Goal: Transaction & Acquisition: Purchase product/service

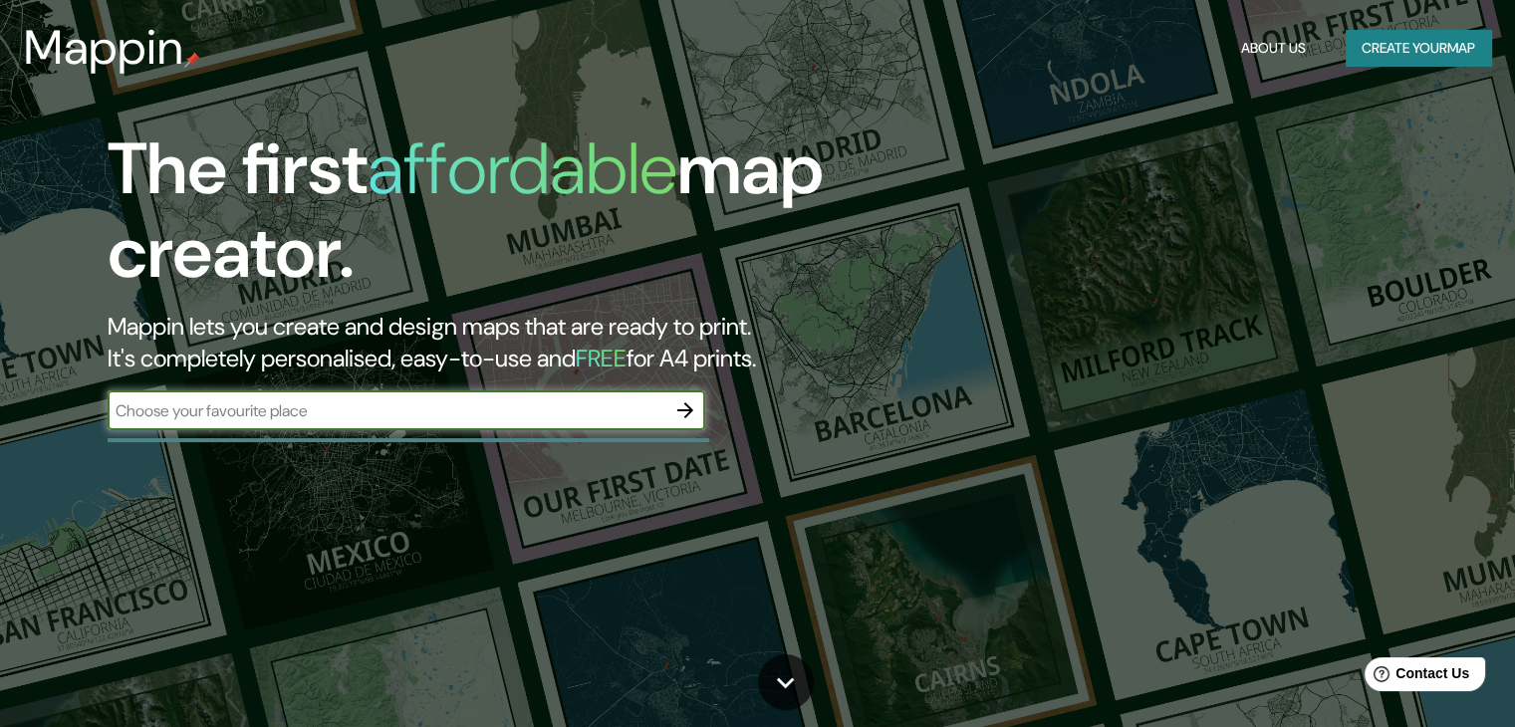
click at [576, 417] on input "text" at bounding box center [387, 411] width 558 height 23
type input "c"
type input "complejo habitacional chabuca granda"
click at [685, 411] on icon "button" at bounding box center [686, 411] width 16 height 16
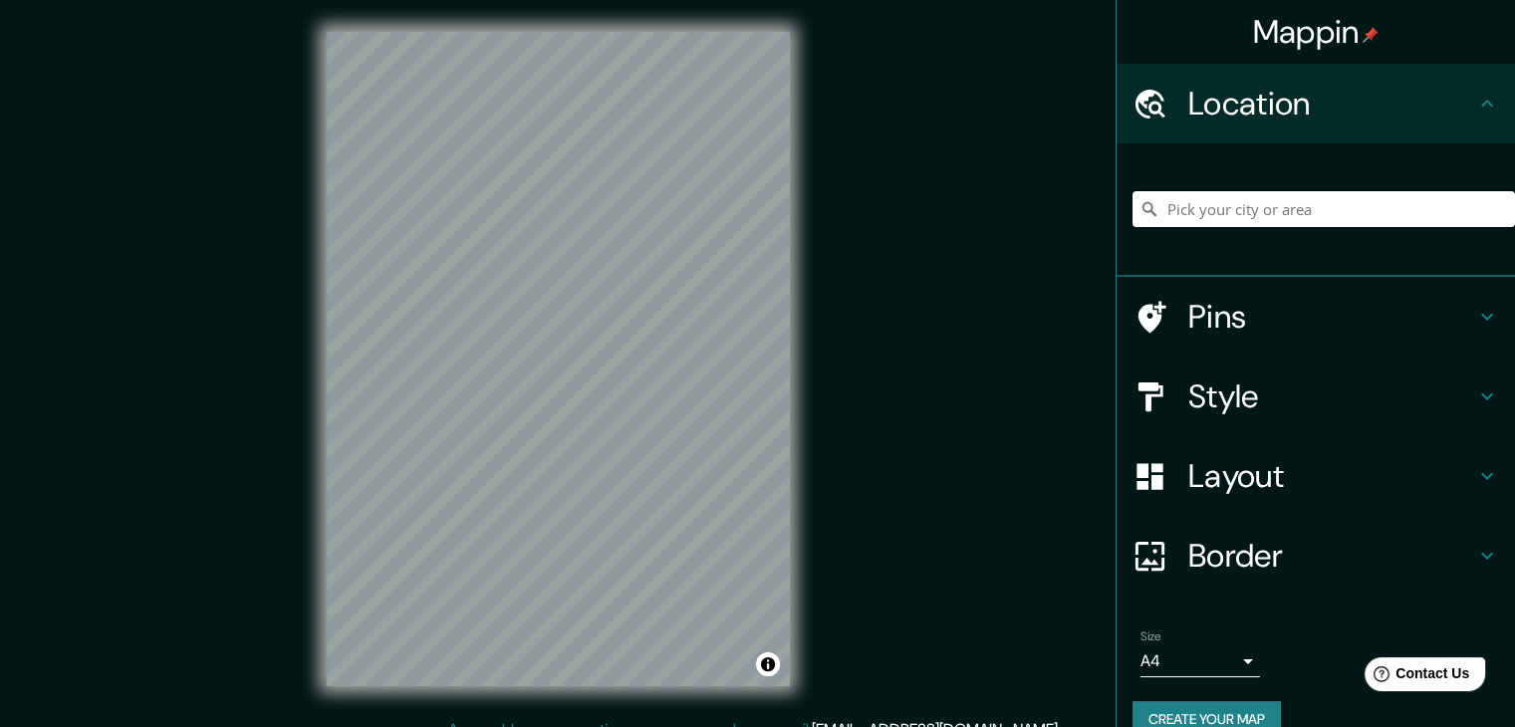
click at [1153, 202] on input "Pick your city or area" at bounding box center [1324, 209] width 383 height 36
click at [1153, 207] on input "Pick your city or area" at bounding box center [1324, 209] width 383 height 36
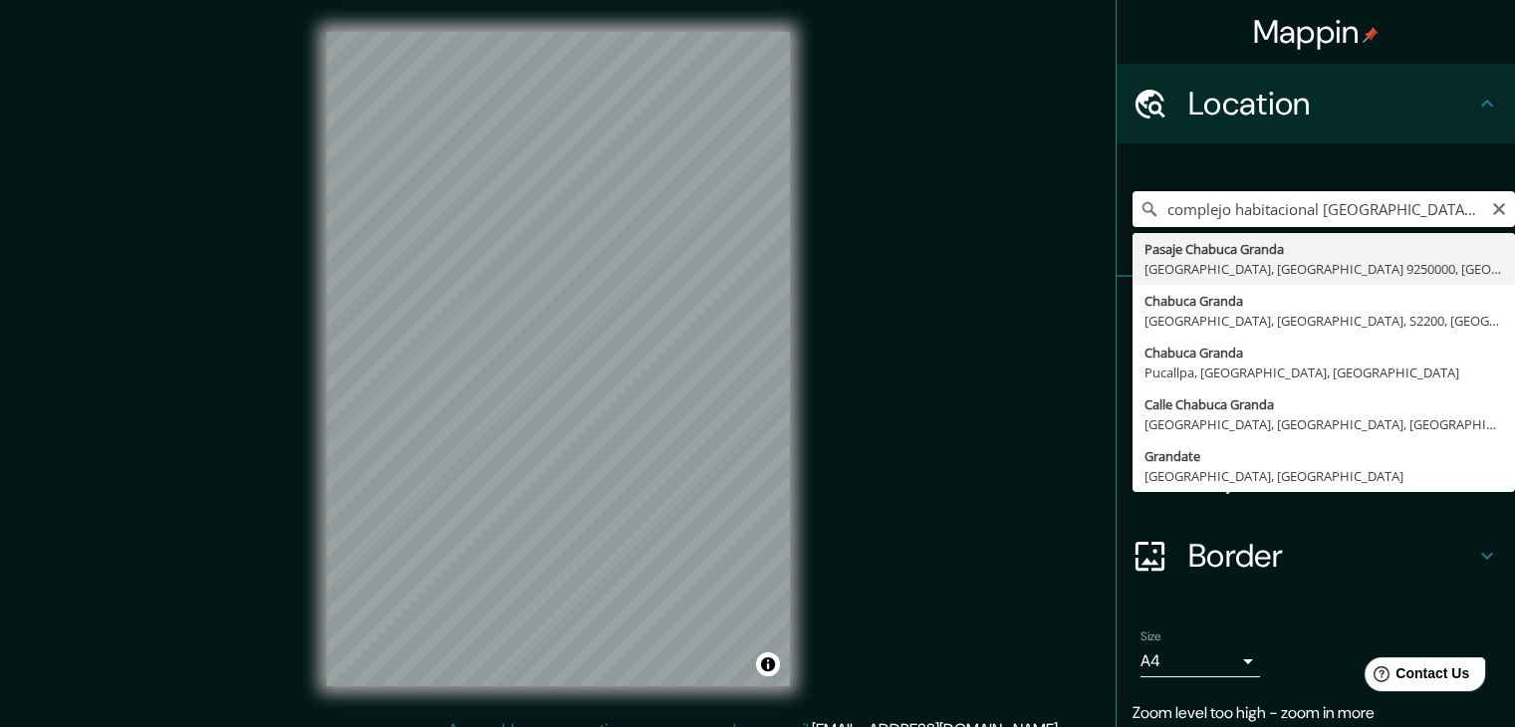
click at [1153, 208] on input "complejo habitacional chabuca granda" at bounding box center [1324, 209] width 383 height 36
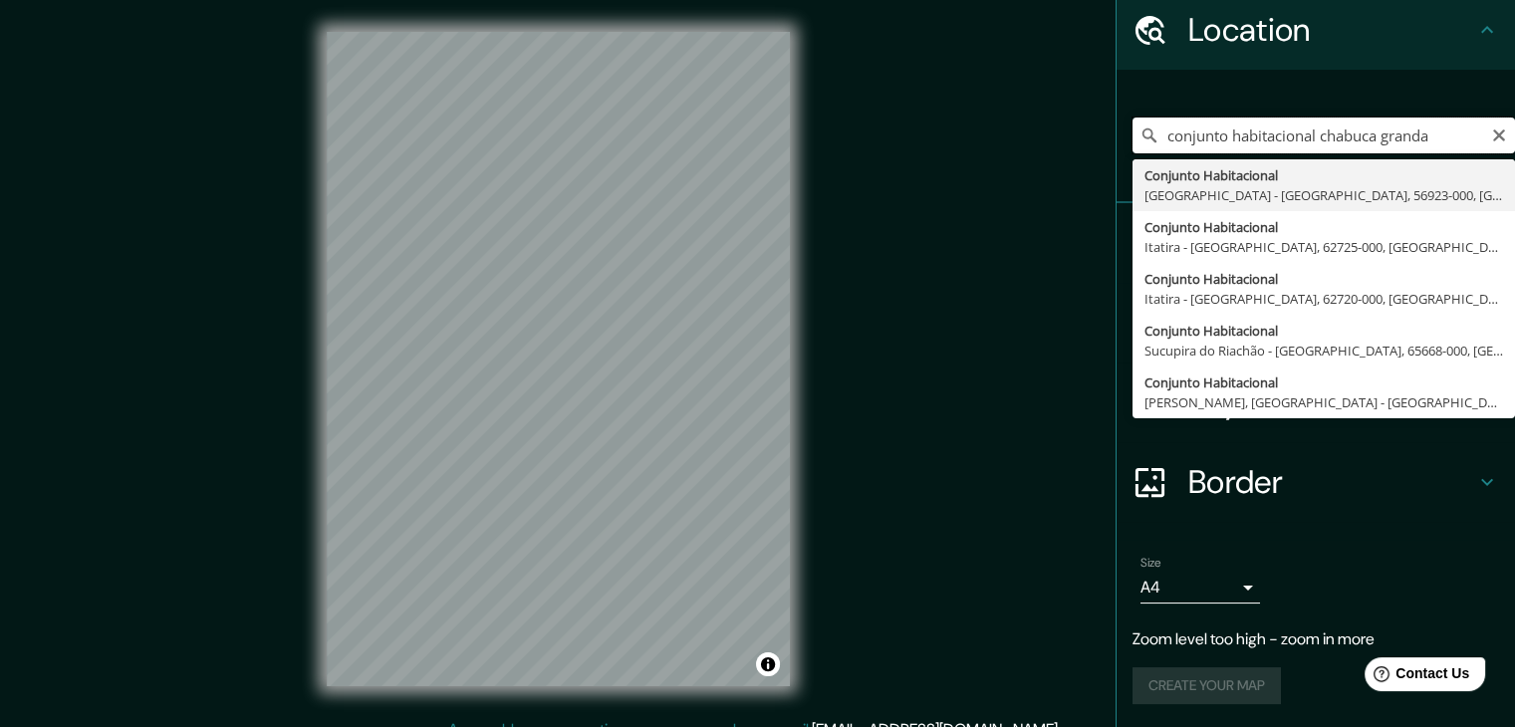
scroll to position [34, 0]
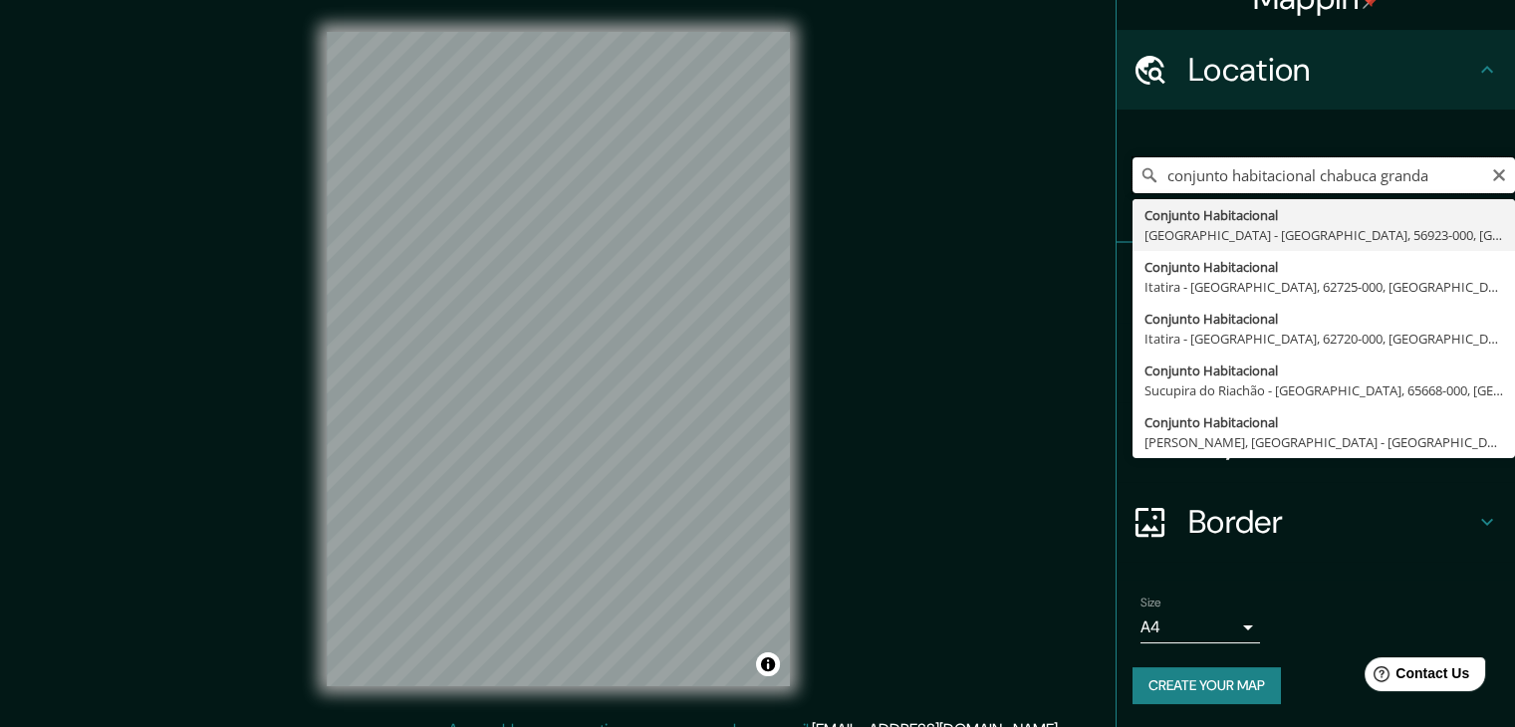
type input "conjunto habitacional chabuca granda"
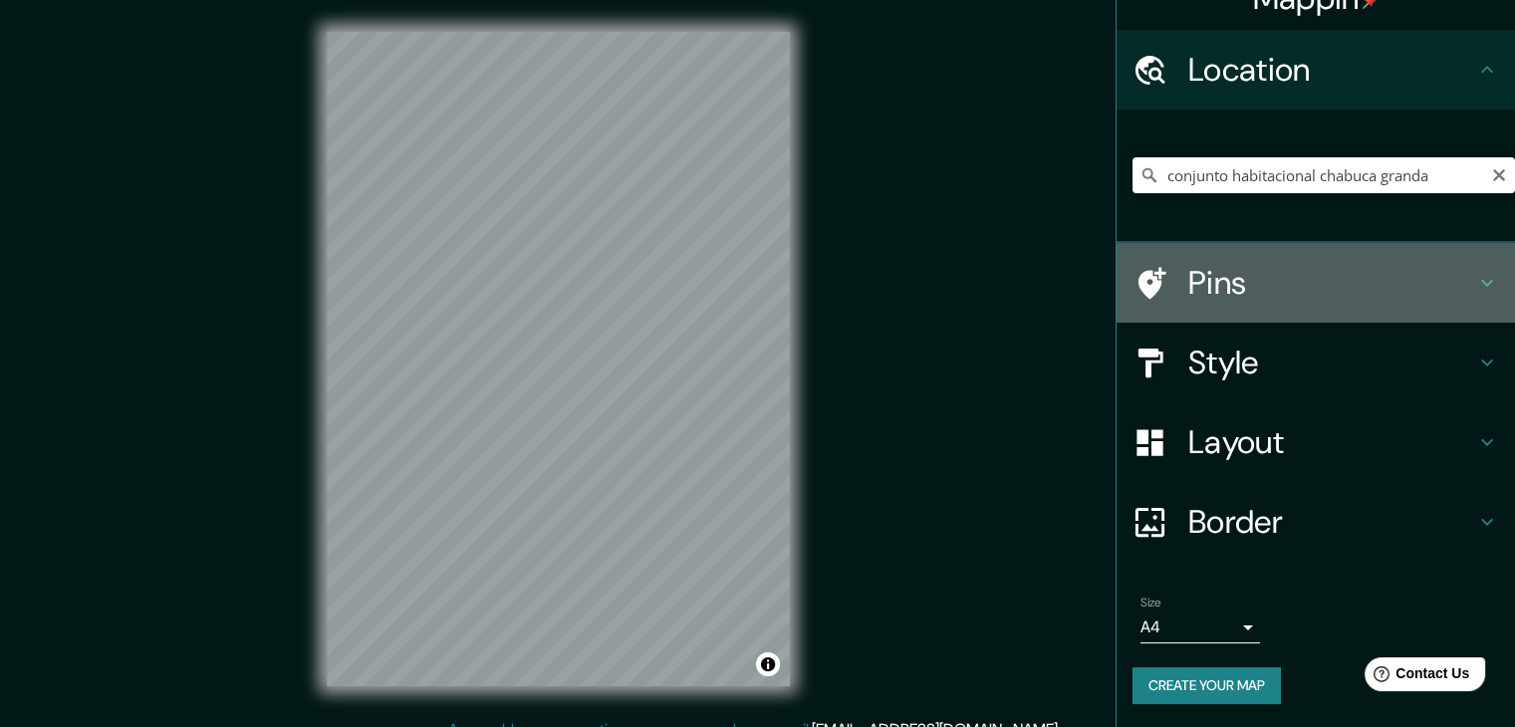
click at [1153, 280] on h4 "Pins" at bounding box center [1332, 283] width 287 height 40
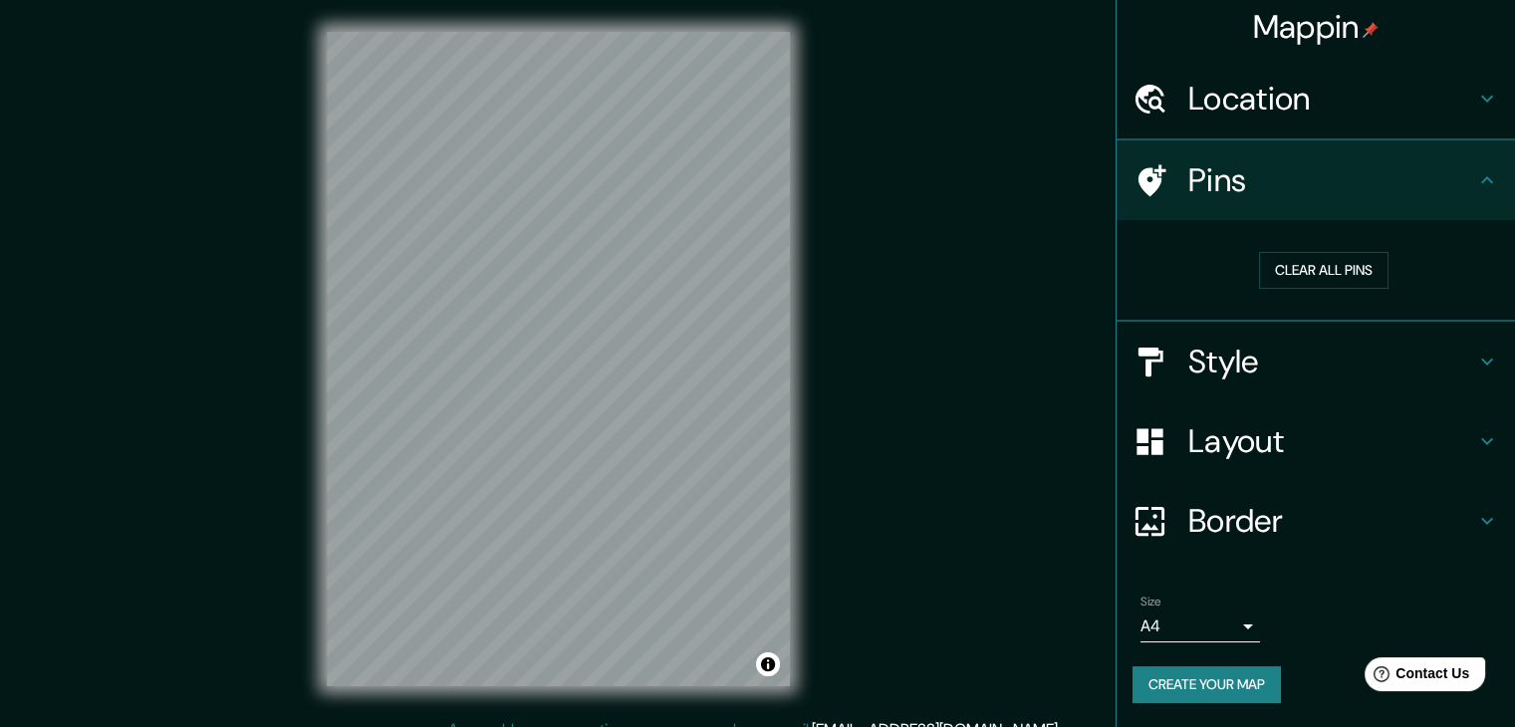
scroll to position [4, 0]
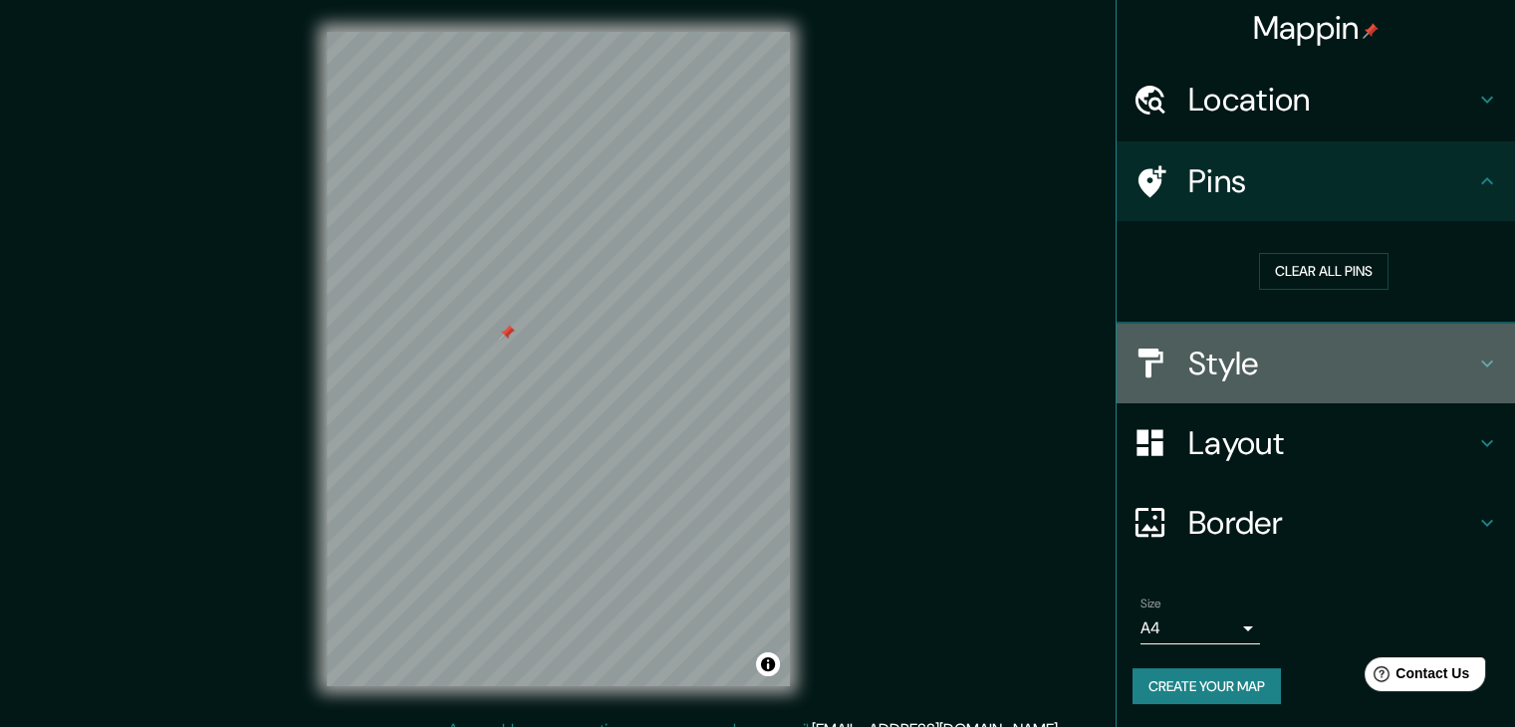
click at [1153, 368] on h4 "Style" at bounding box center [1332, 364] width 287 height 40
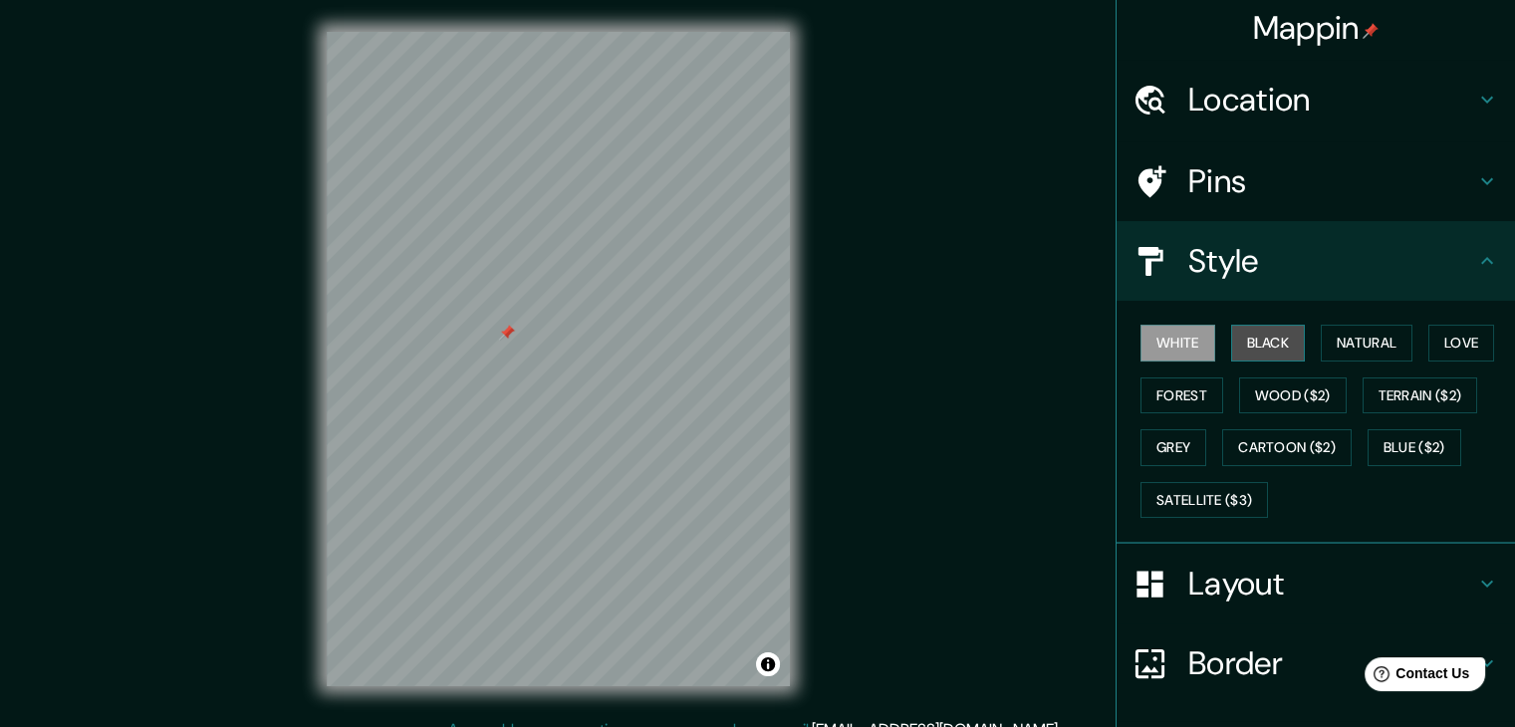
click at [1153, 340] on button "Black" at bounding box center [1269, 343] width 75 height 37
click at [1153, 346] on button "Natural" at bounding box center [1367, 343] width 92 height 37
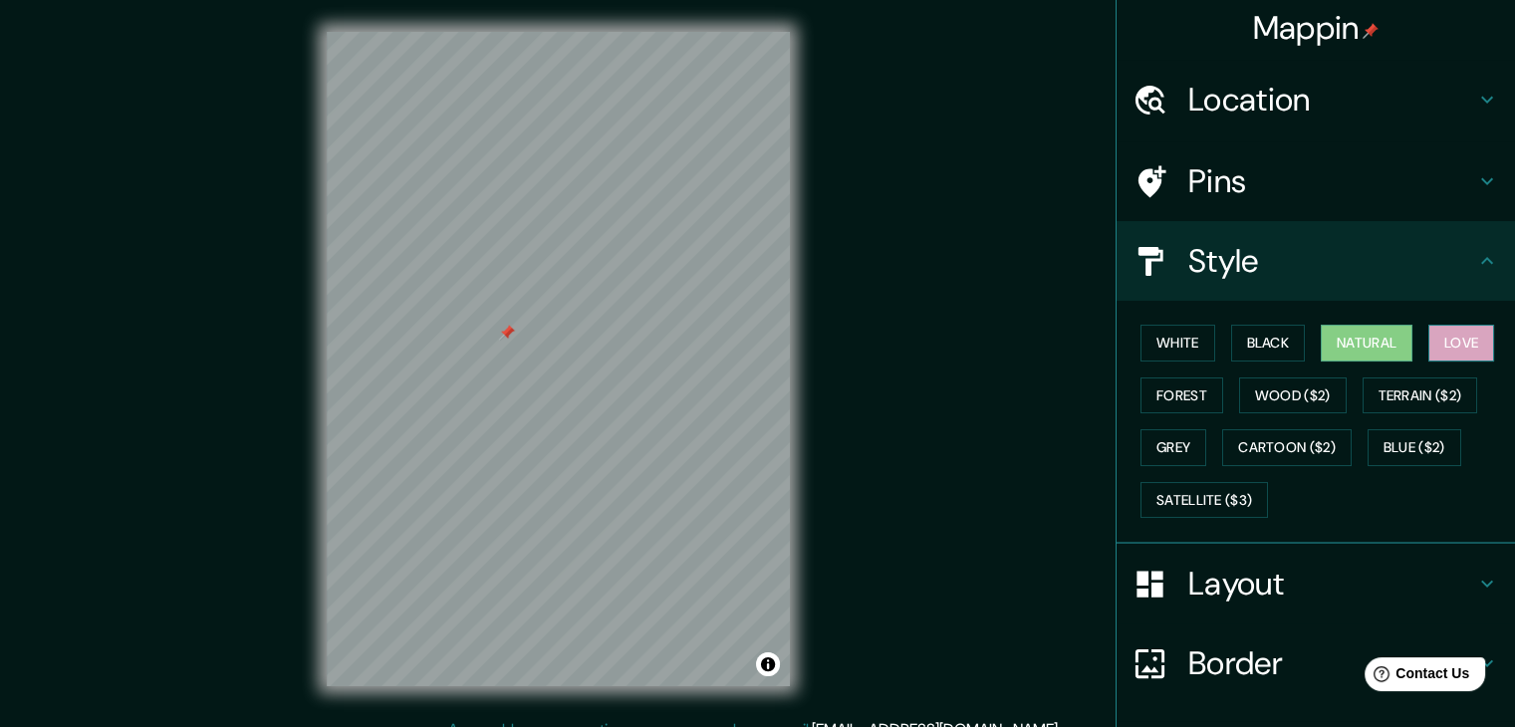
click at [1153, 347] on button "Love" at bounding box center [1462, 343] width 66 height 37
click at [1153, 396] on button "Forest" at bounding box center [1182, 396] width 83 height 37
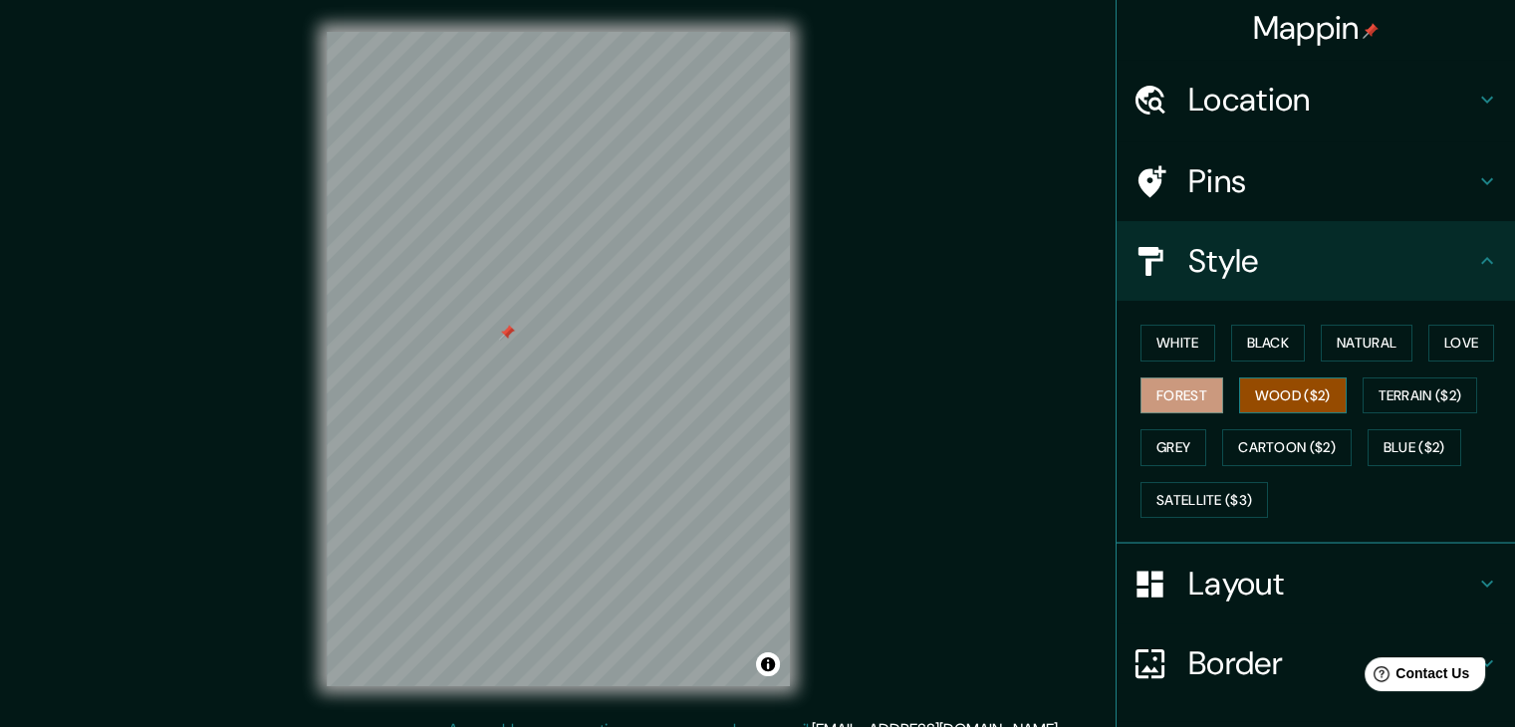
click at [1153, 392] on button "Wood ($2)" at bounding box center [1293, 396] width 108 height 37
click at [1153, 392] on button "Terrain ($2)" at bounding box center [1421, 396] width 116 height 37
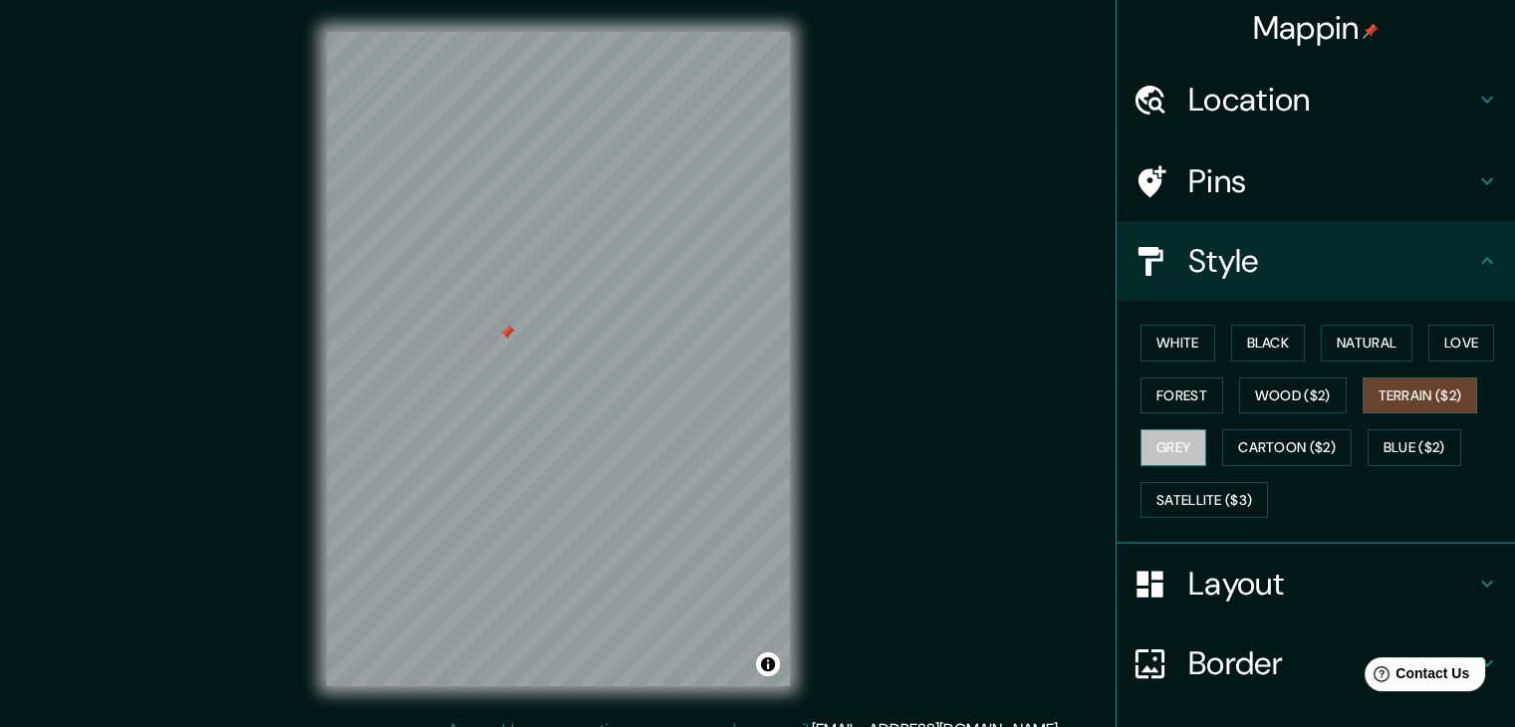
click at [1153, 448] on button "Grey" at bounding box center [1174, 447] width 66 height 37
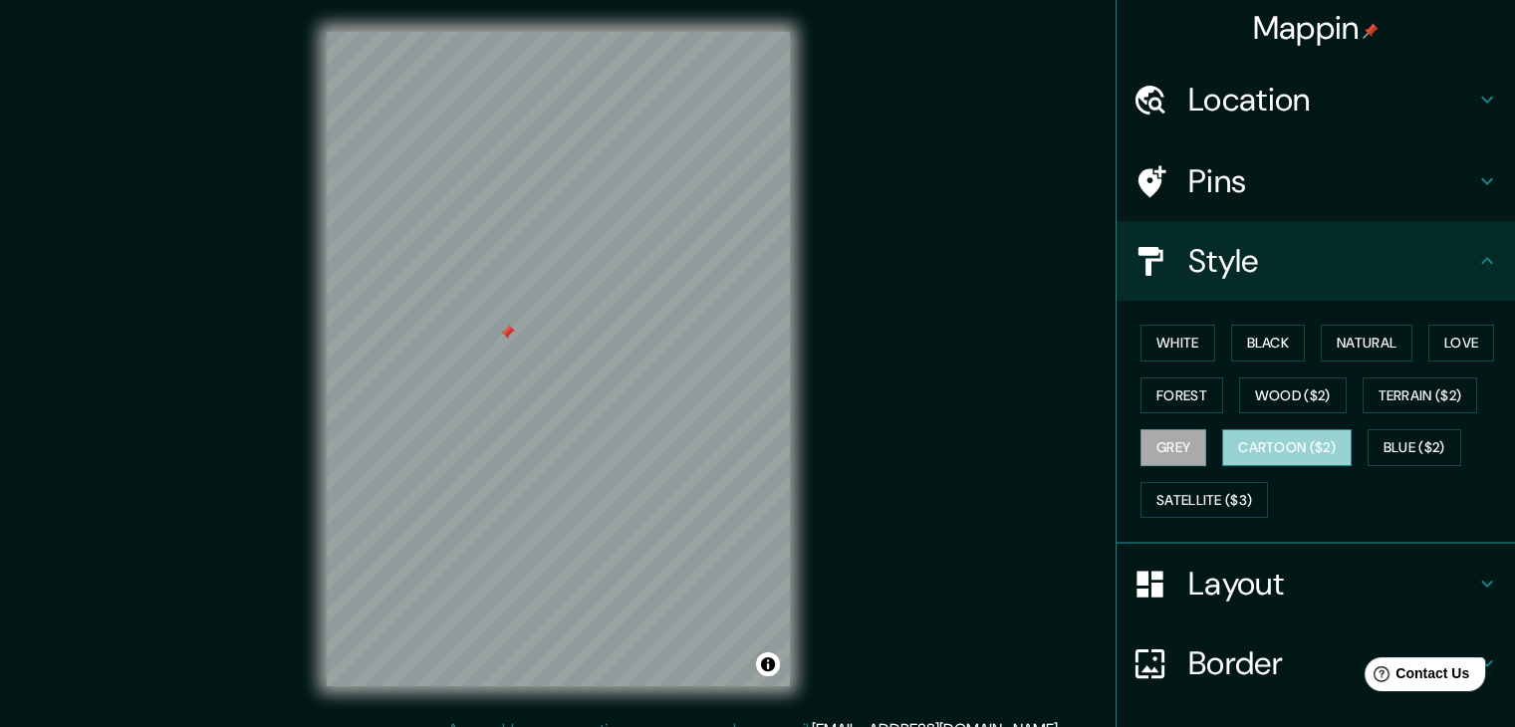
click at [1153, 451] on button "Cartoon ($2)" at bounding box center [1288, 447] width 130 height 37
click at [1153, 444] on button "Blue ($2)" at bounding box center [1415, 447] width 94 height 37
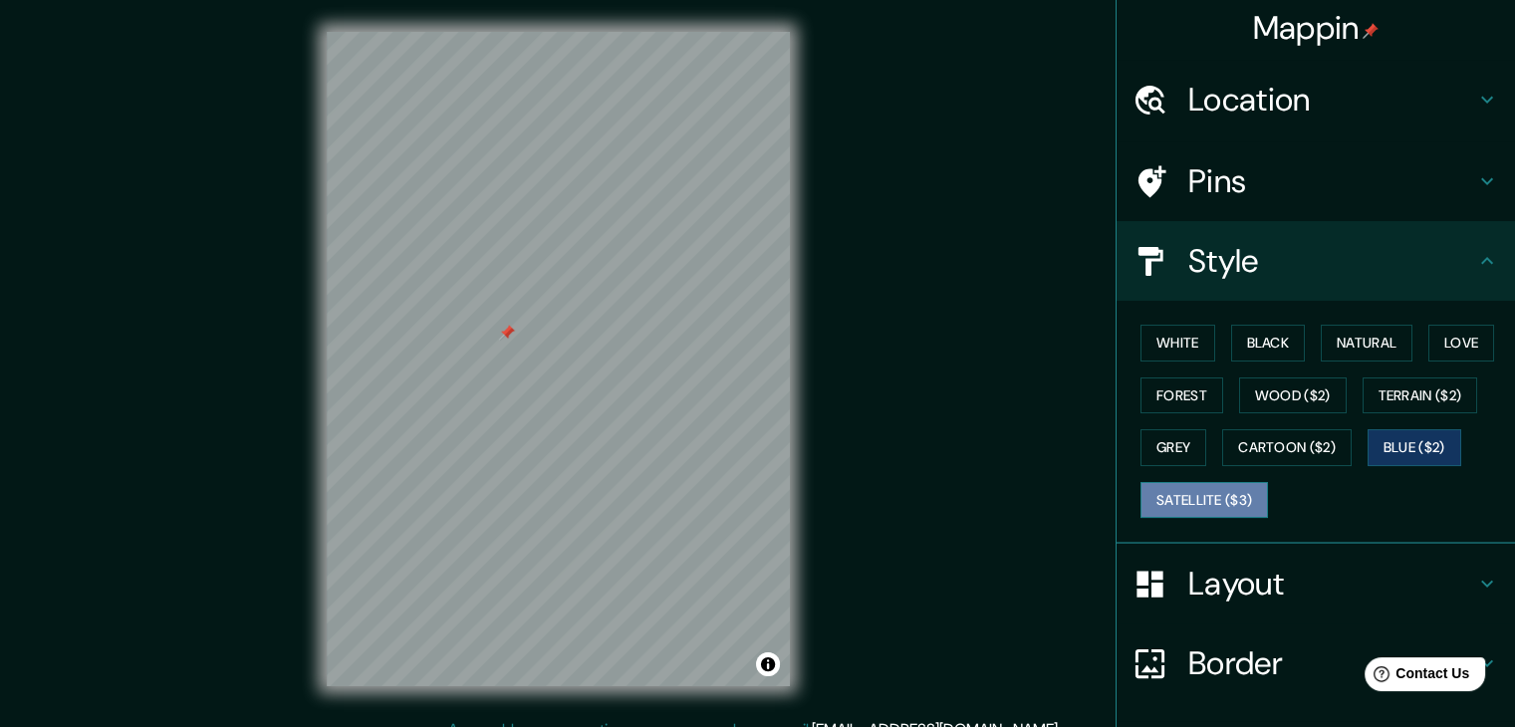
click at [1153, 503] on button "Satellite ($3)" at bounding box center [1205, 500] width 128 height 37
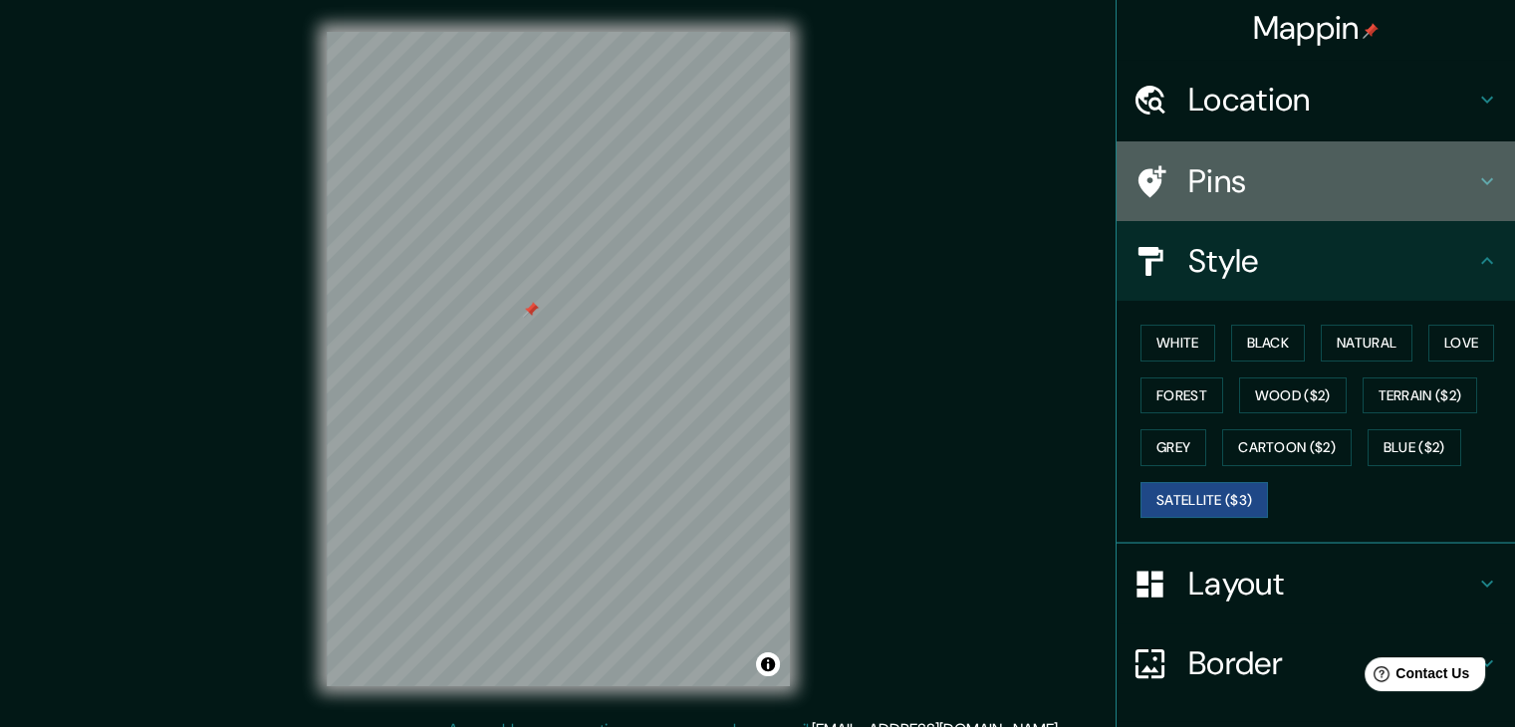
click at [1153, 176] on h4 "Pins" at bounding box center [1332, 181] width 287 height 40
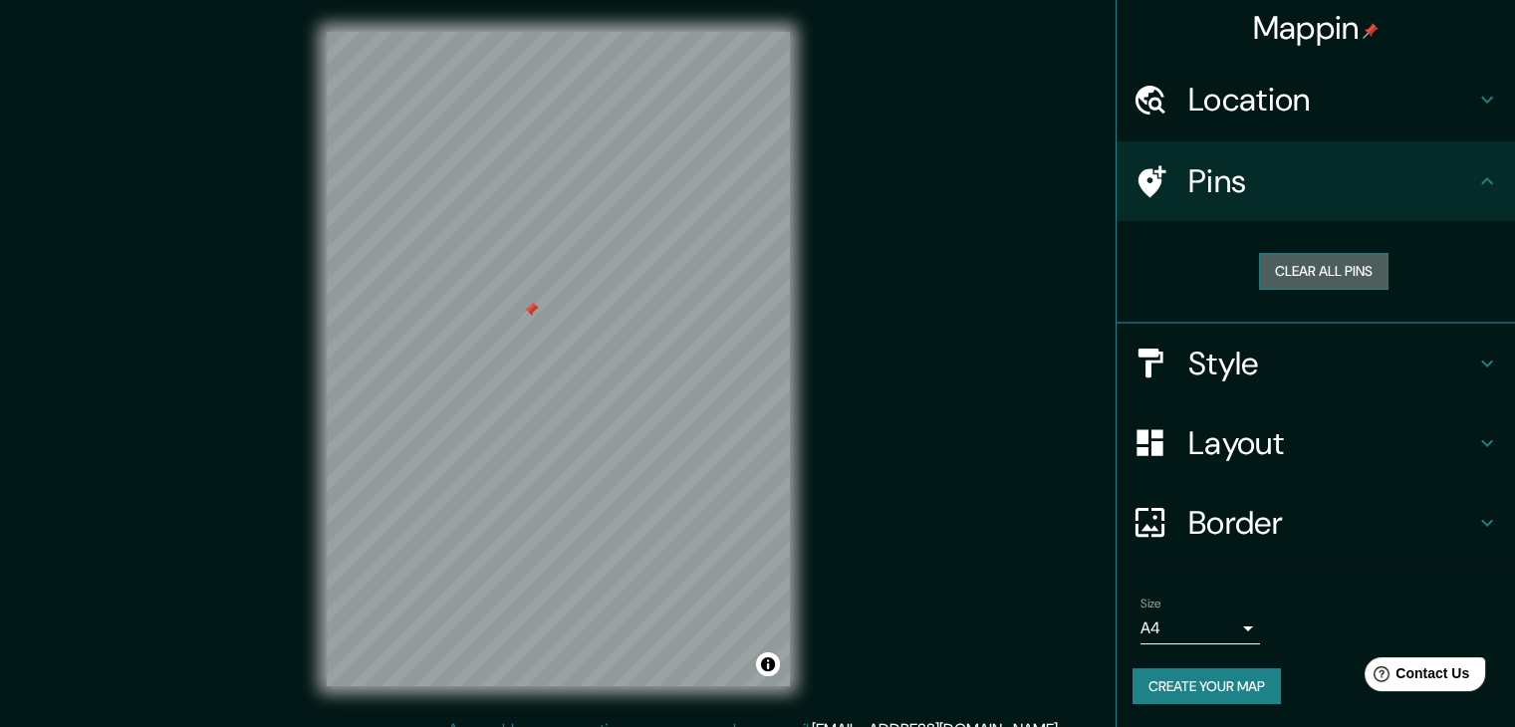
click at [1153, 266] on button "Clear all pins" at bounding box center [1324, 271] width 130 height 37
click at [1153, 359] on h4 "Style" at bounding box center [1332, 364] width 287 height 40
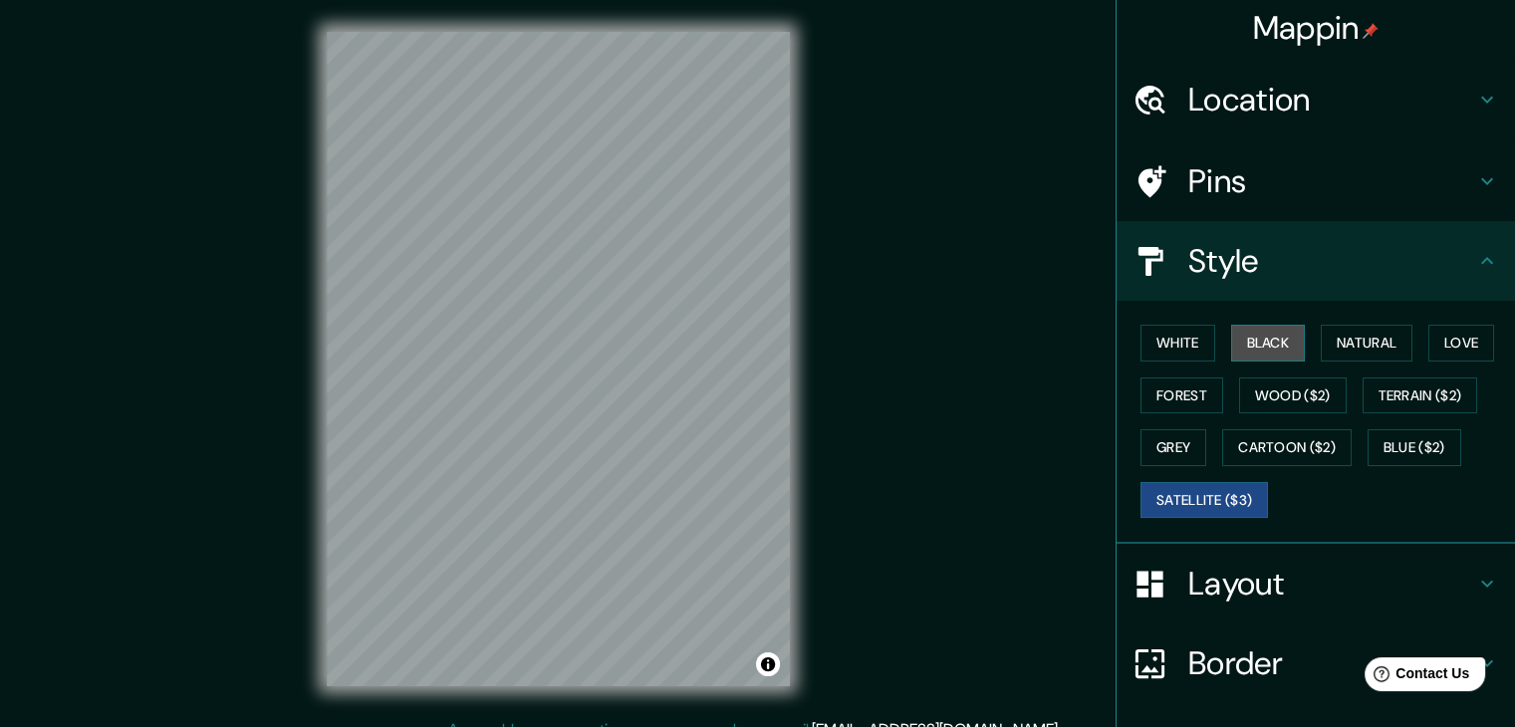
click at [1153, 348] on button "Black" at bounding box center [1269, 343] width 75 height 37
click at [1153, 340] on button "White" at bounding box center [1178, 343] width 75 height 37
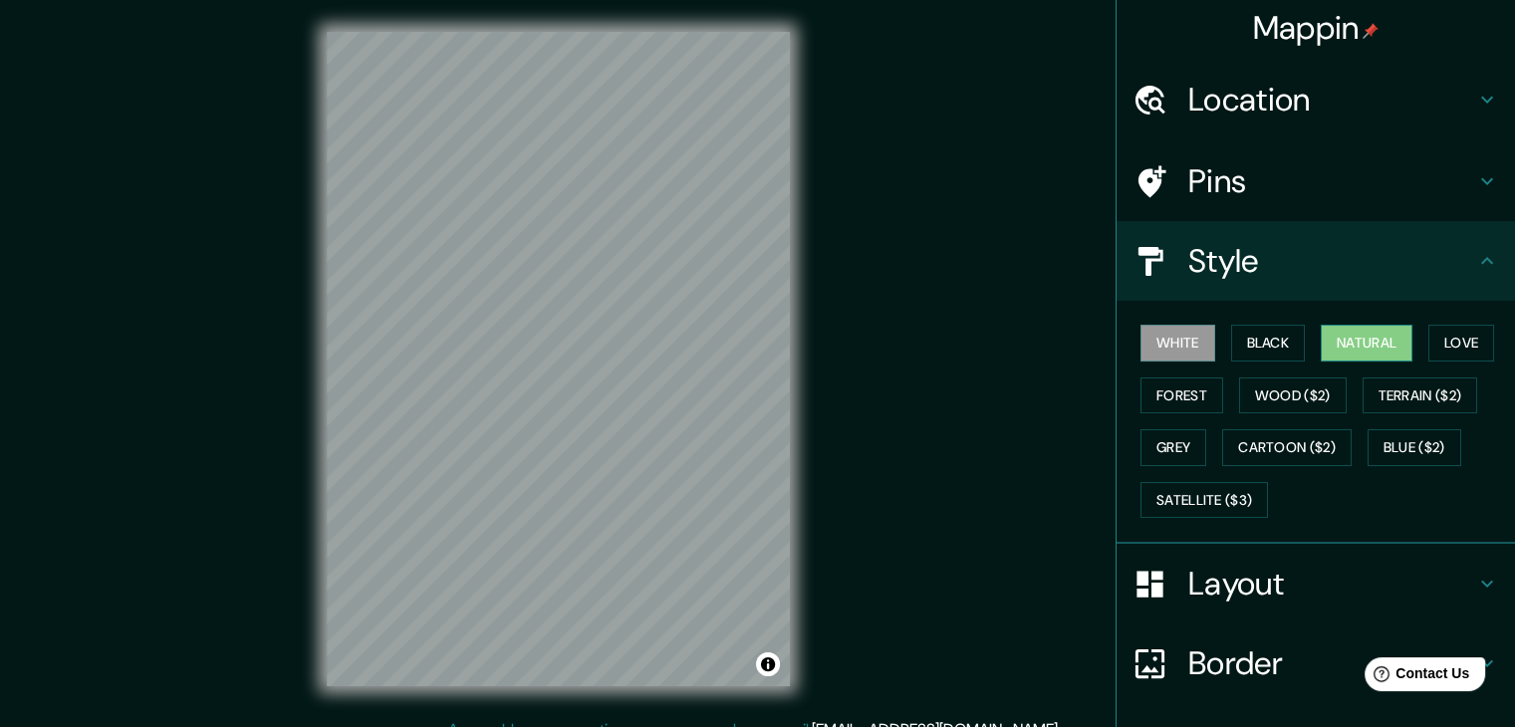
click at [1153, 347] on button "Natural" at bounding box center [1367, 343] width 92 height 37
click at [1153, 340] on button "Love" at bounding box center [1462, 343] width 66 height 37
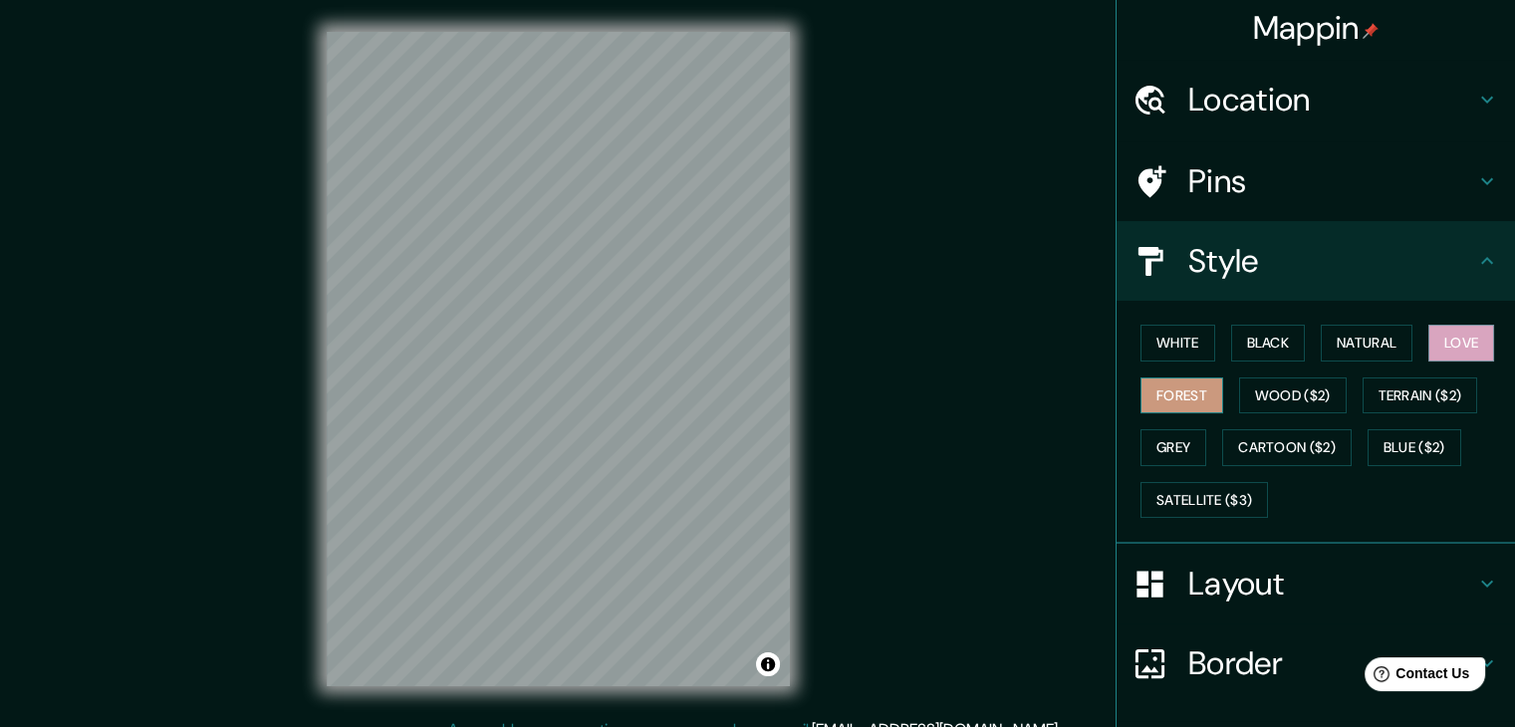
click at [1153, 394] on button "Forest" at bounding box center [1182, 396] width 83 height 37
click at [1153, 444] on button "Grey" at bounding box center [1174, 447] width 66 height 37
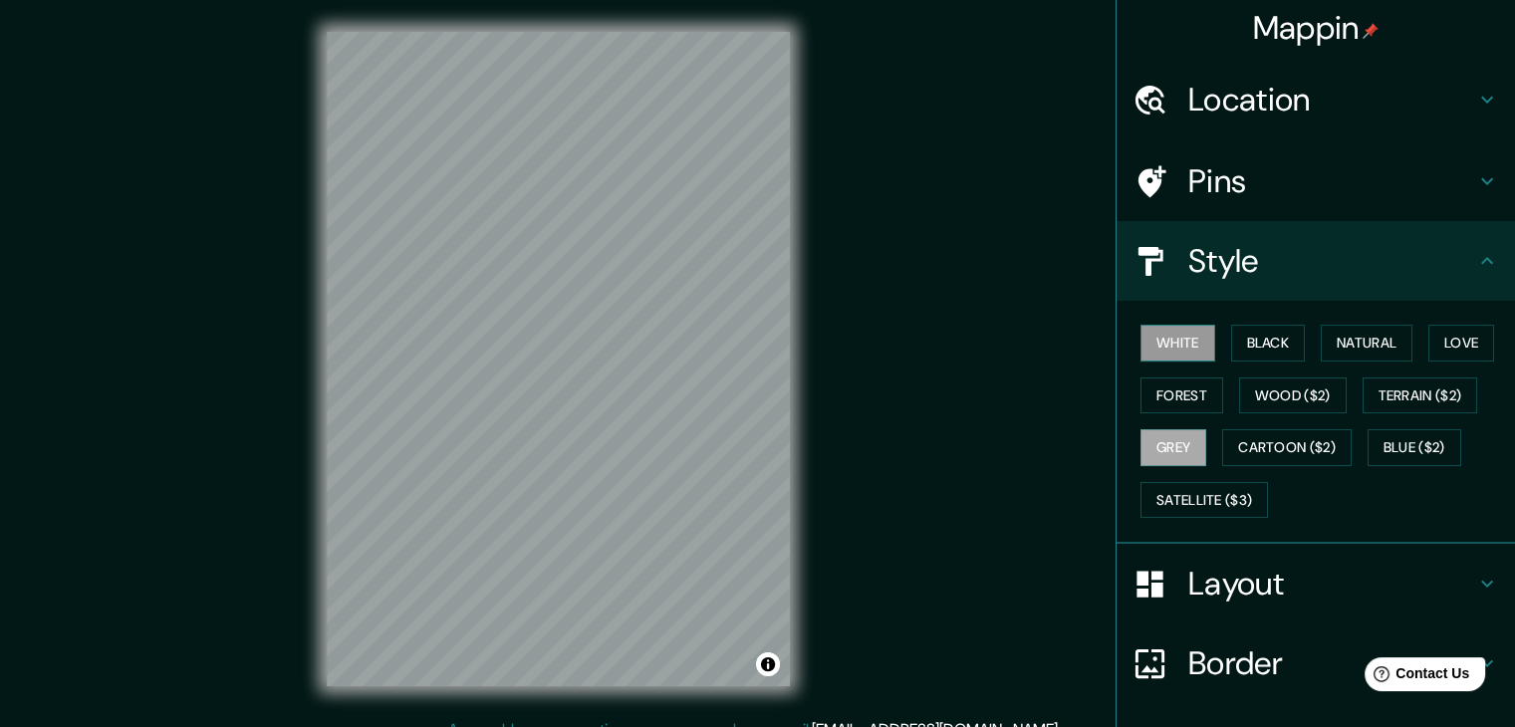
click at [1153, 355] on button "White" at bounding box center [1178, 343] width 75 height 37
click at [1153, 343] on button "Black" at bounding box center [1269, 343] width 75 height 37
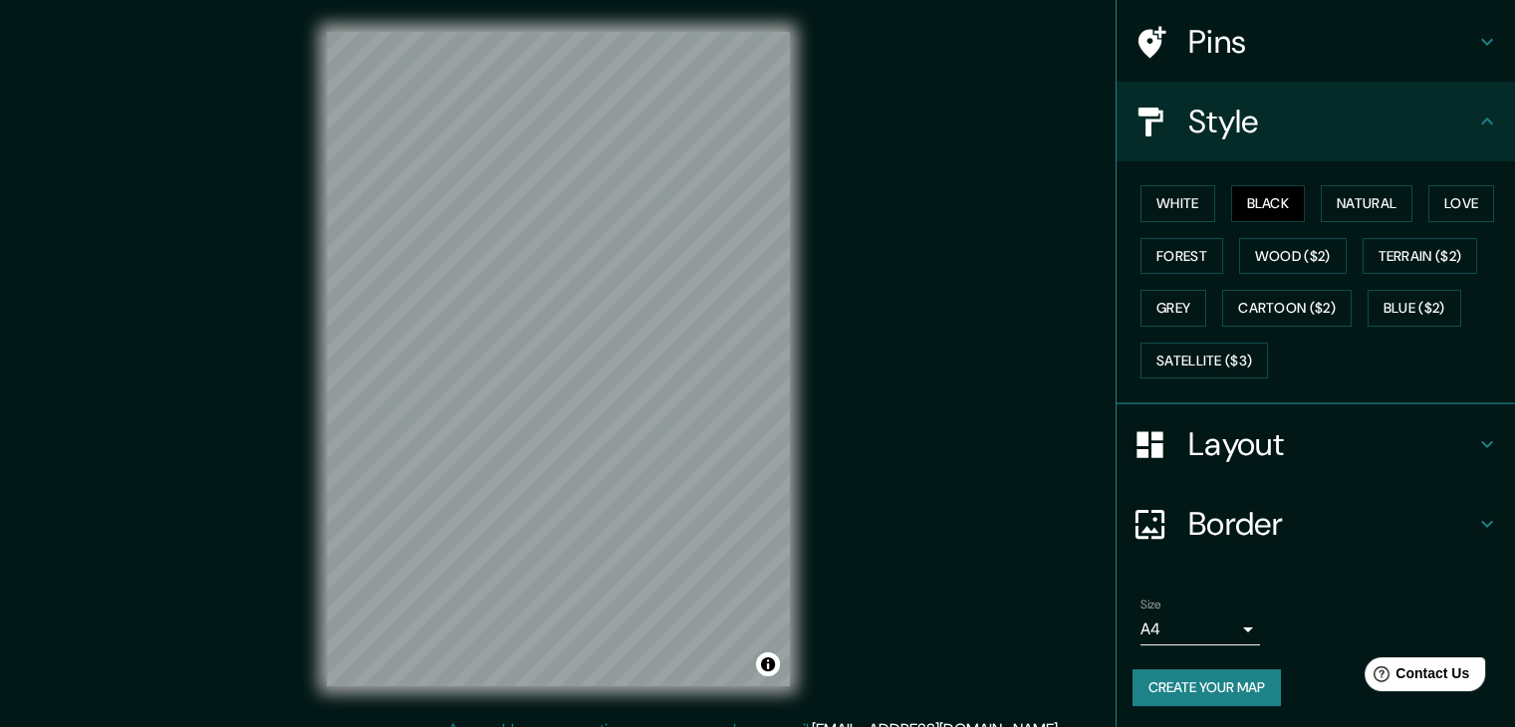
click at [1153, 428] on h4 "Layout" at bounding box center [1332, 444] width 287 height 40
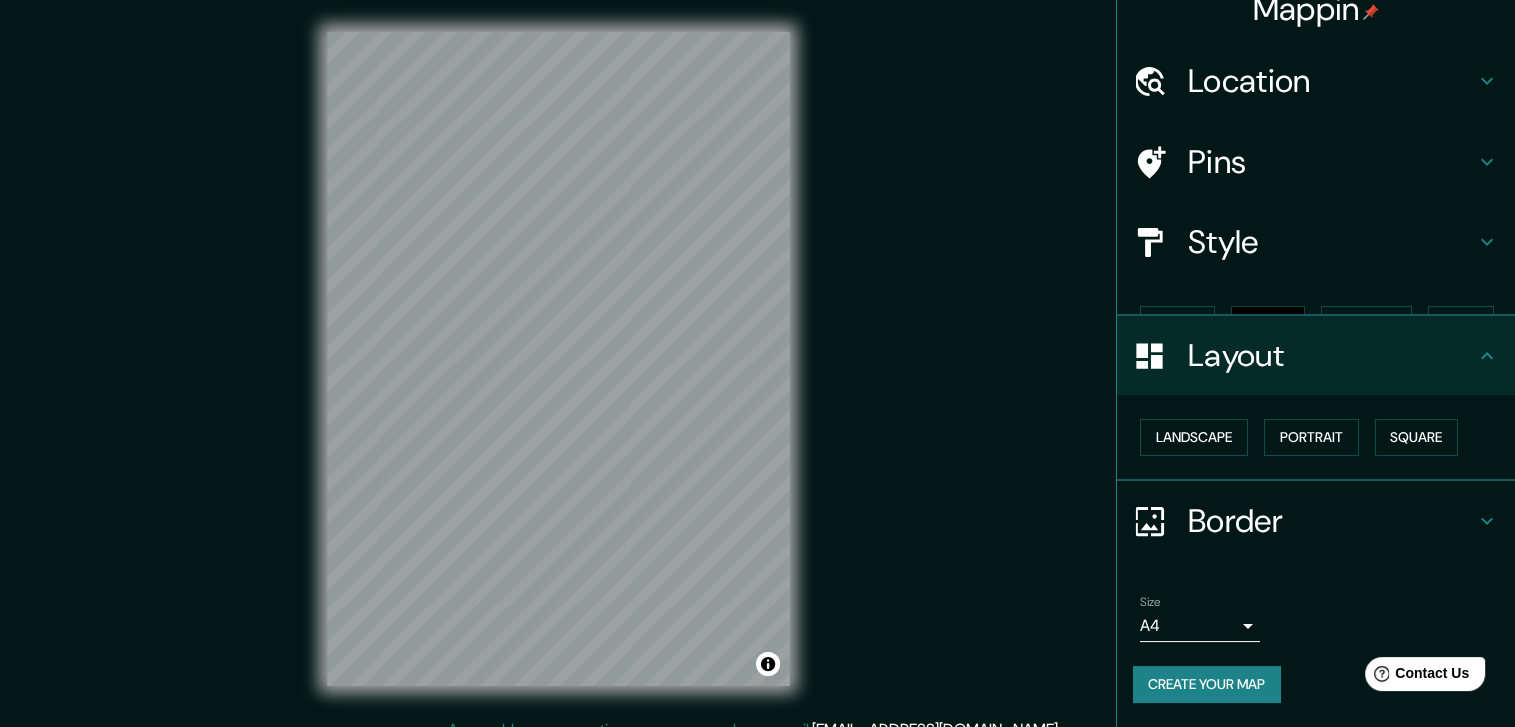
scroll to position [0, 0]
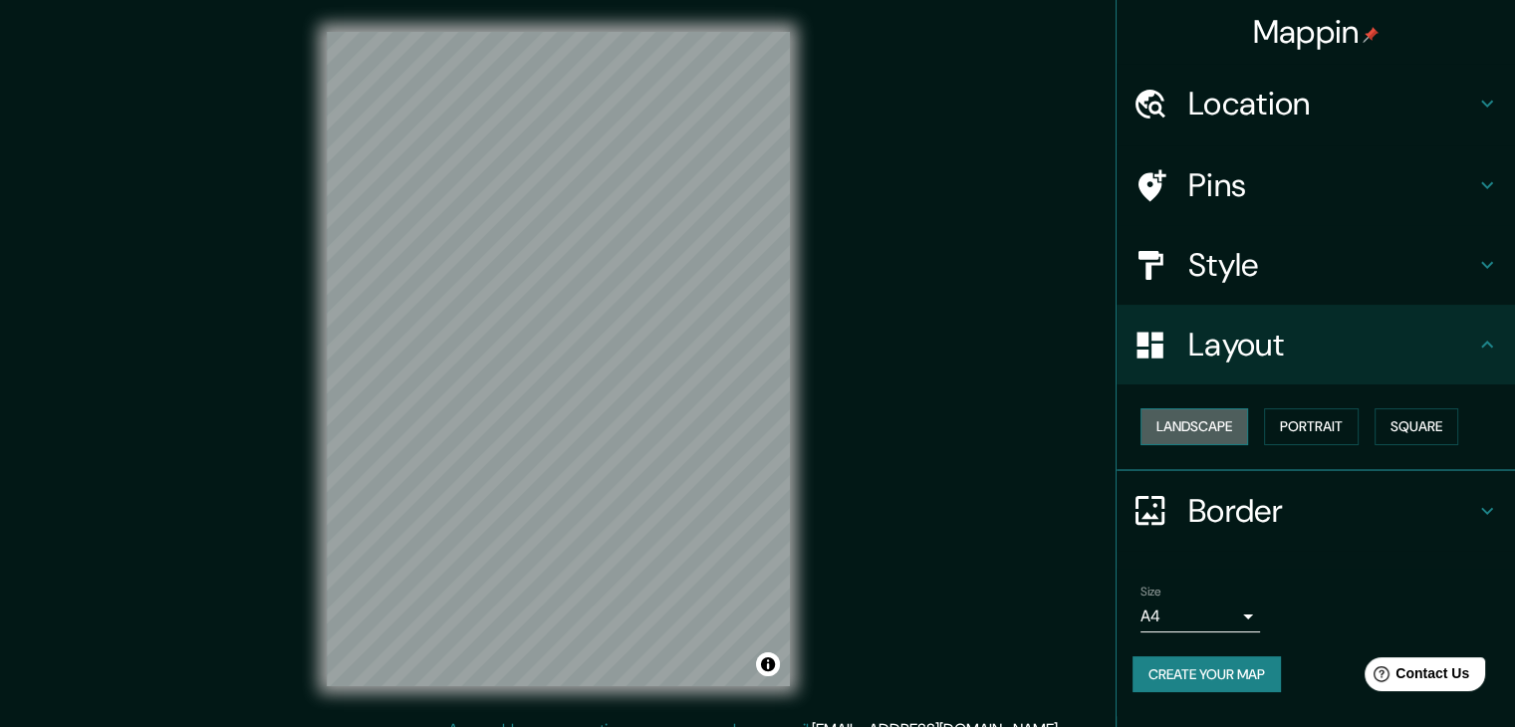
click at [1153, 434] on button "Landscape" at bounding box center [1195, 427] width 108 height 37
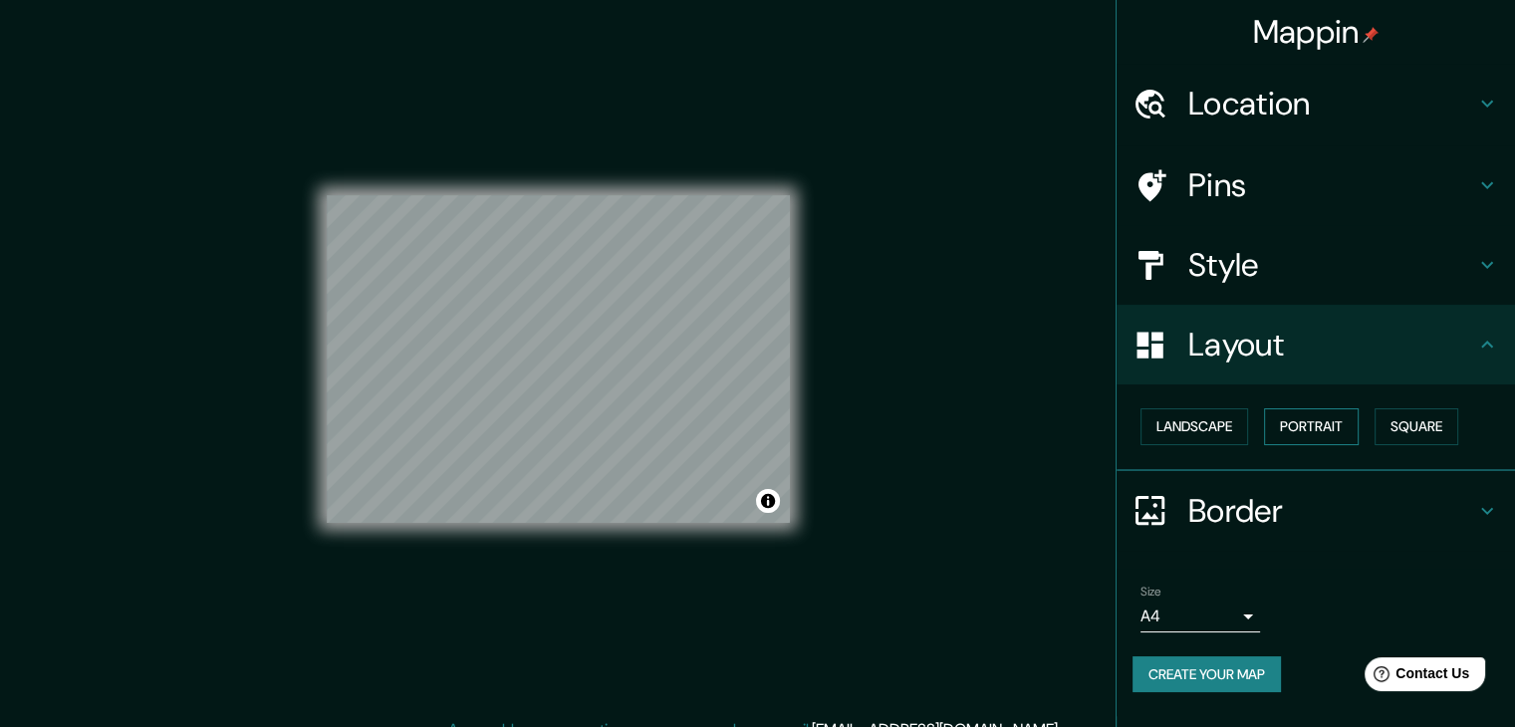
click at [1153, 436] on button "Portrait" at bounding box center [1311, 427] width 95 height 37
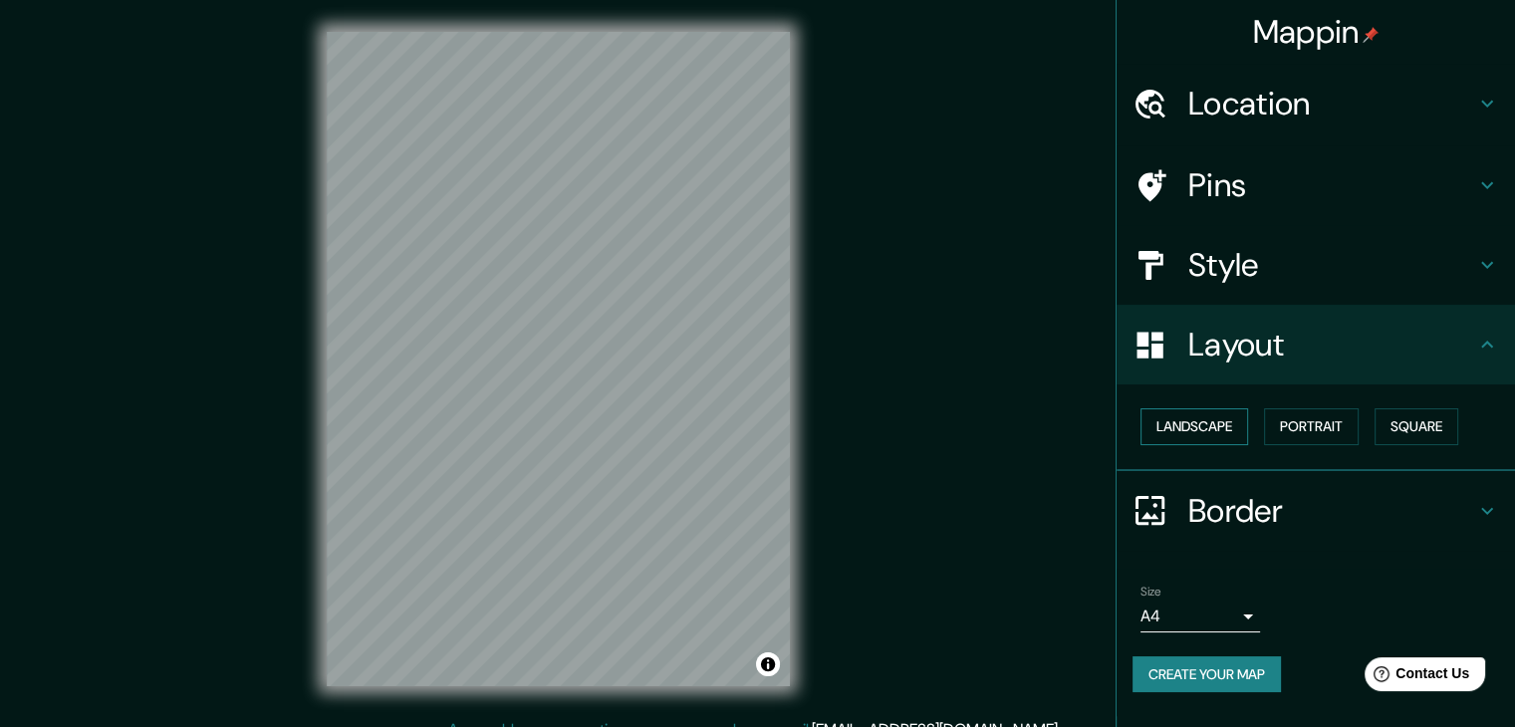
click at [1153, 434] on button "Landscape" at bounding box center [1195, 427] width 108 height 37
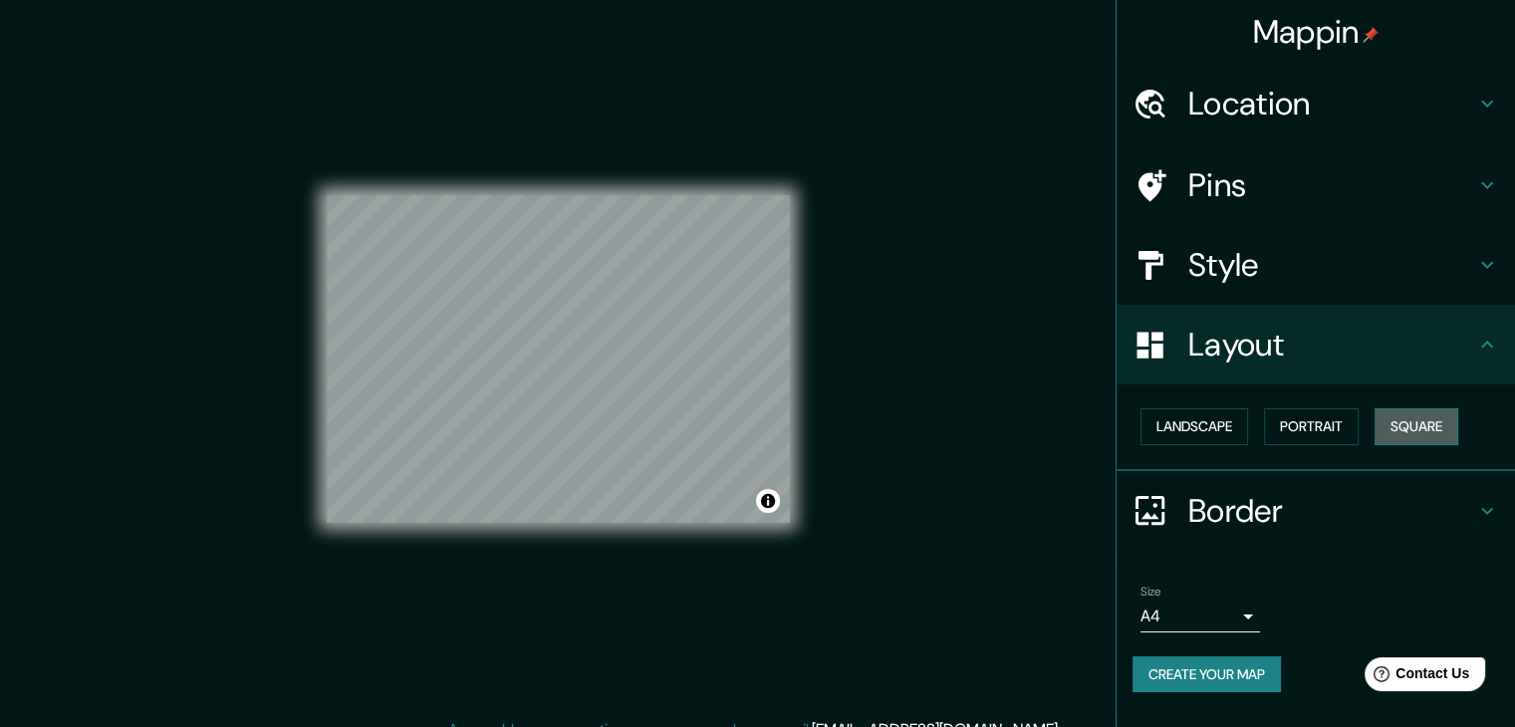
click at [1153, 433] on button "Square" at bounding box center [1417, 427] width 84 height 37
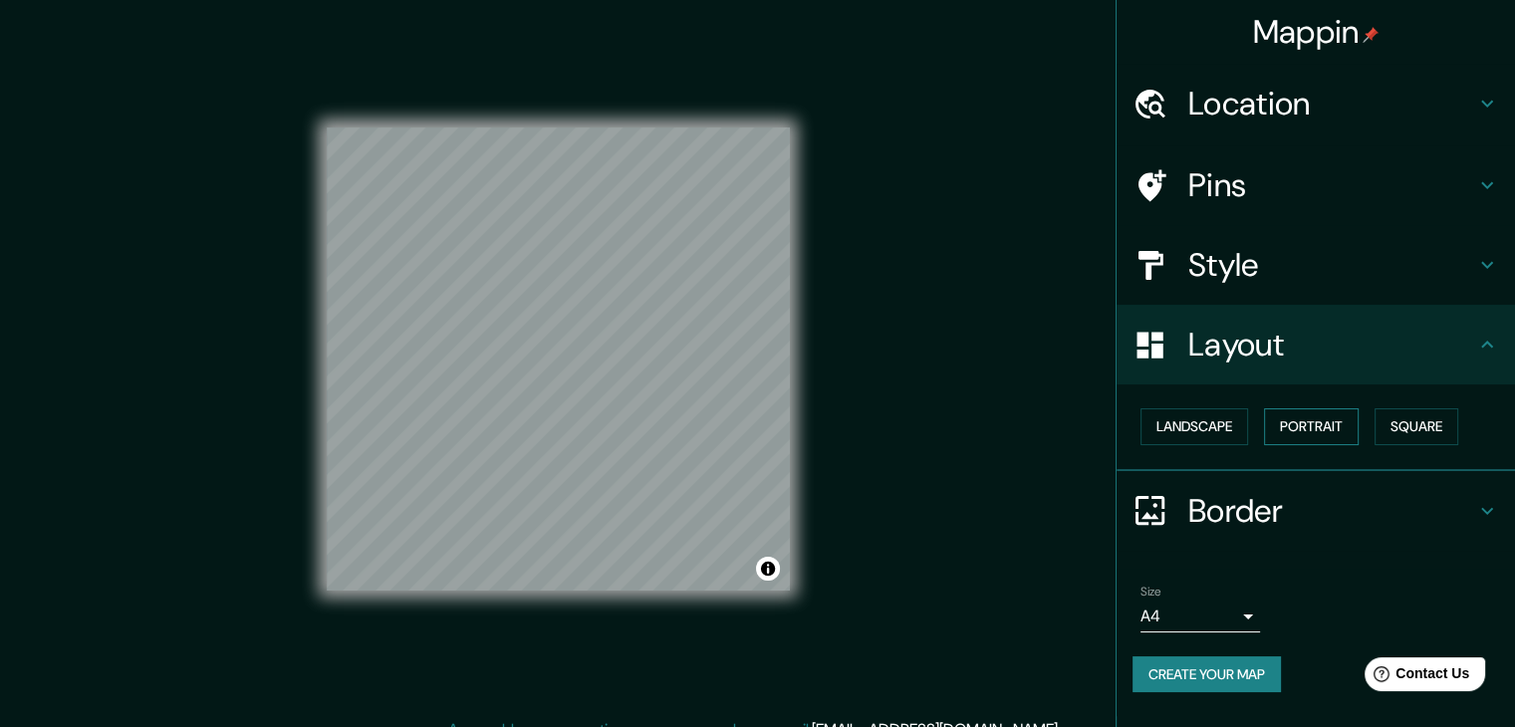
click at [1153, 425] on button "Portrait" at bounding box center [1311, 427] width 95 height 37
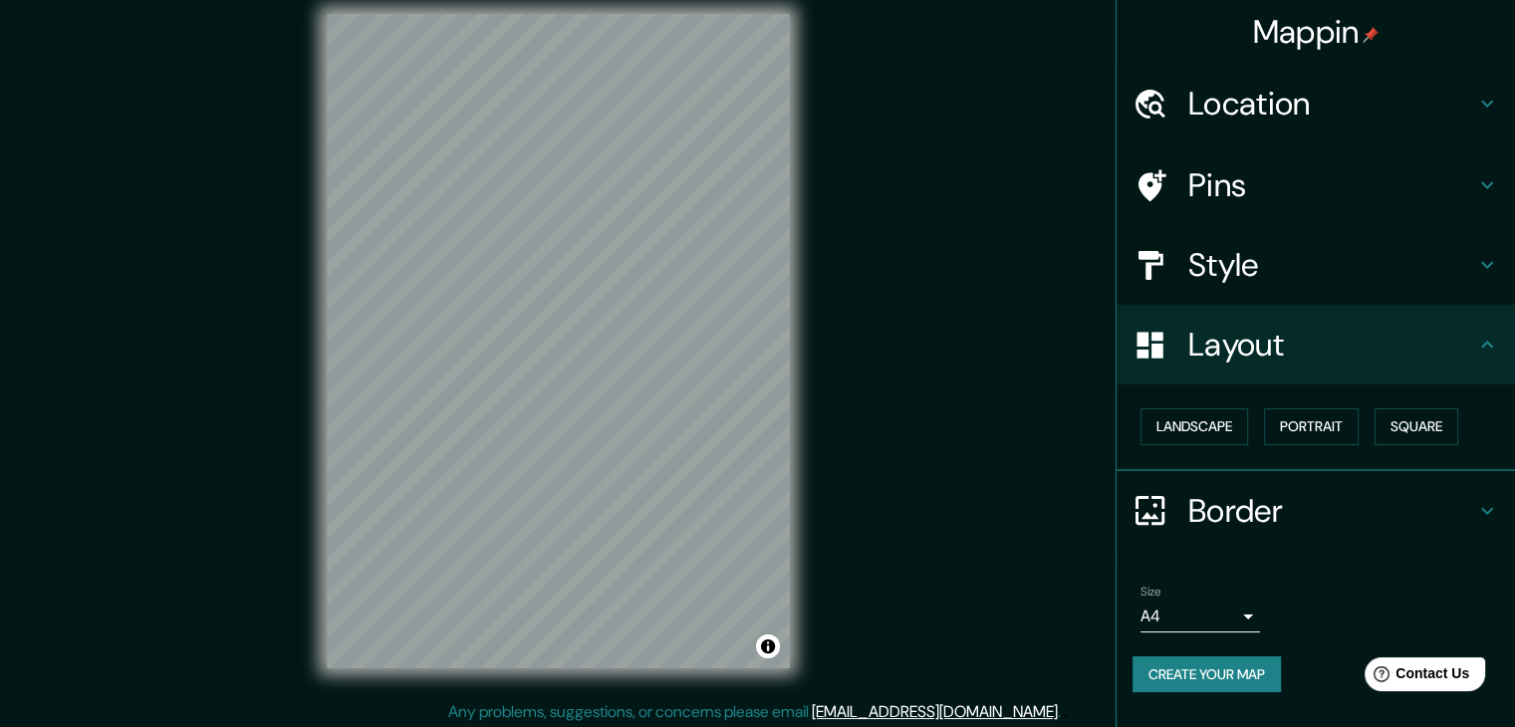
scroll to position [23, 0]
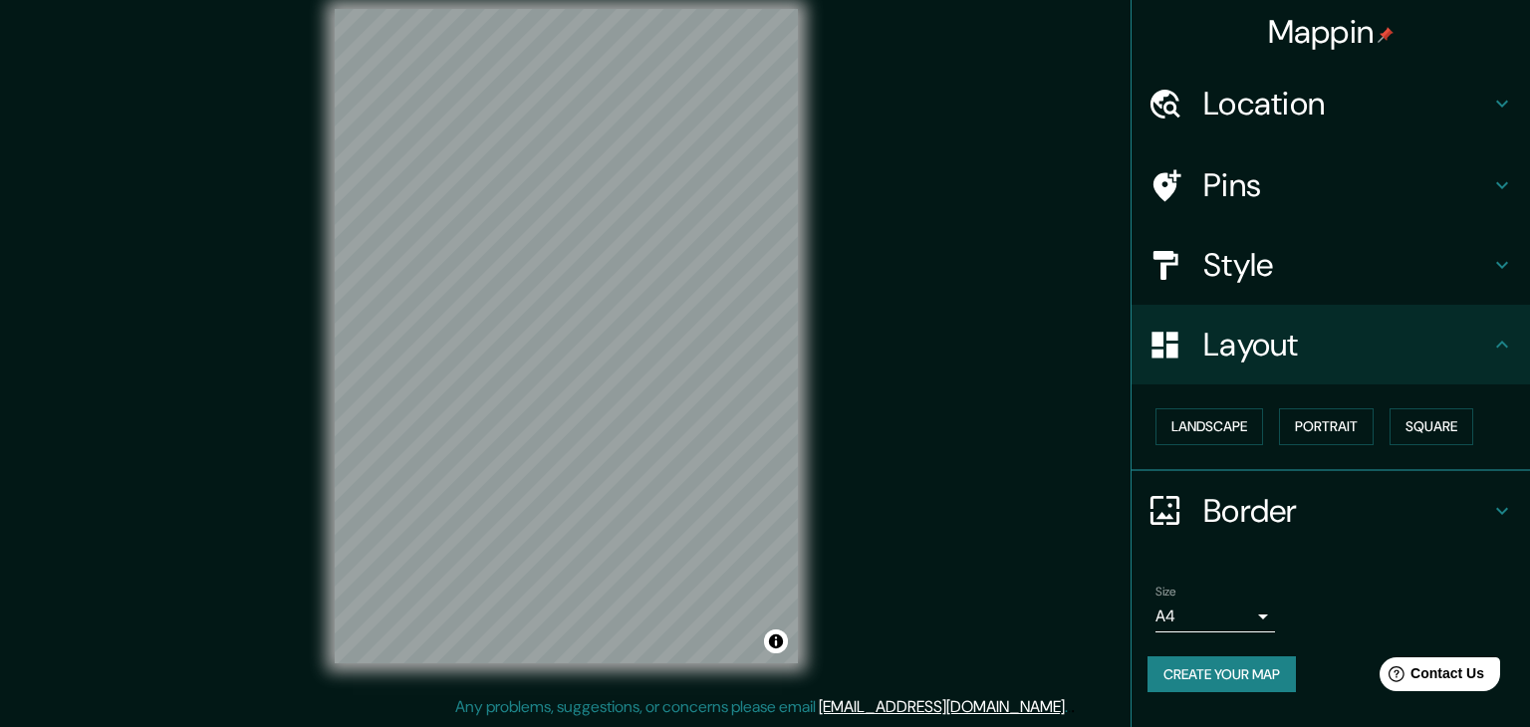
click at [1153, 623] on body "Mappin Location conjunto habitacional chabuca granda Conjunto Habitacional Serr…" at bounding box center [765, 340] width 1530 height 727
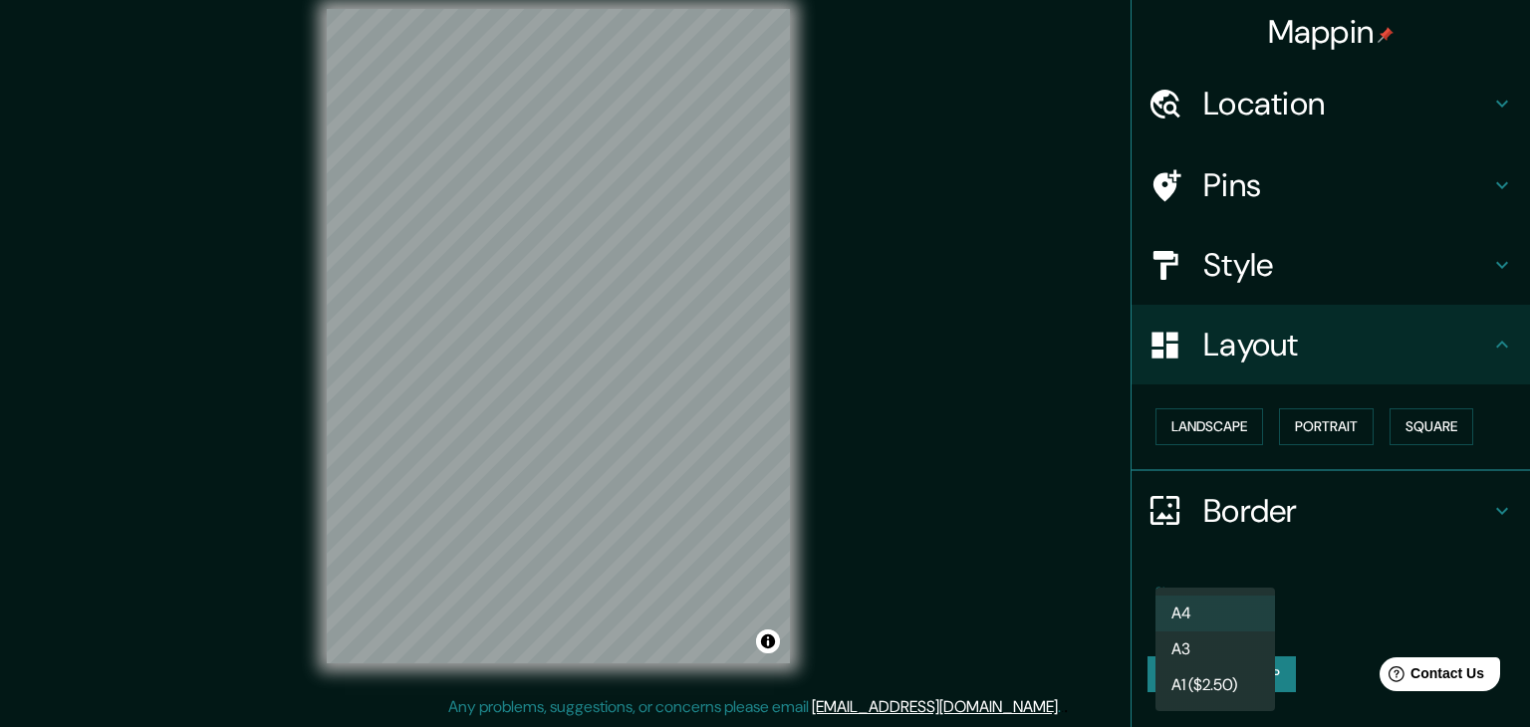
click at [1153, 623] on li "A4" at bounding box center [1216, 614] width 120 height 36
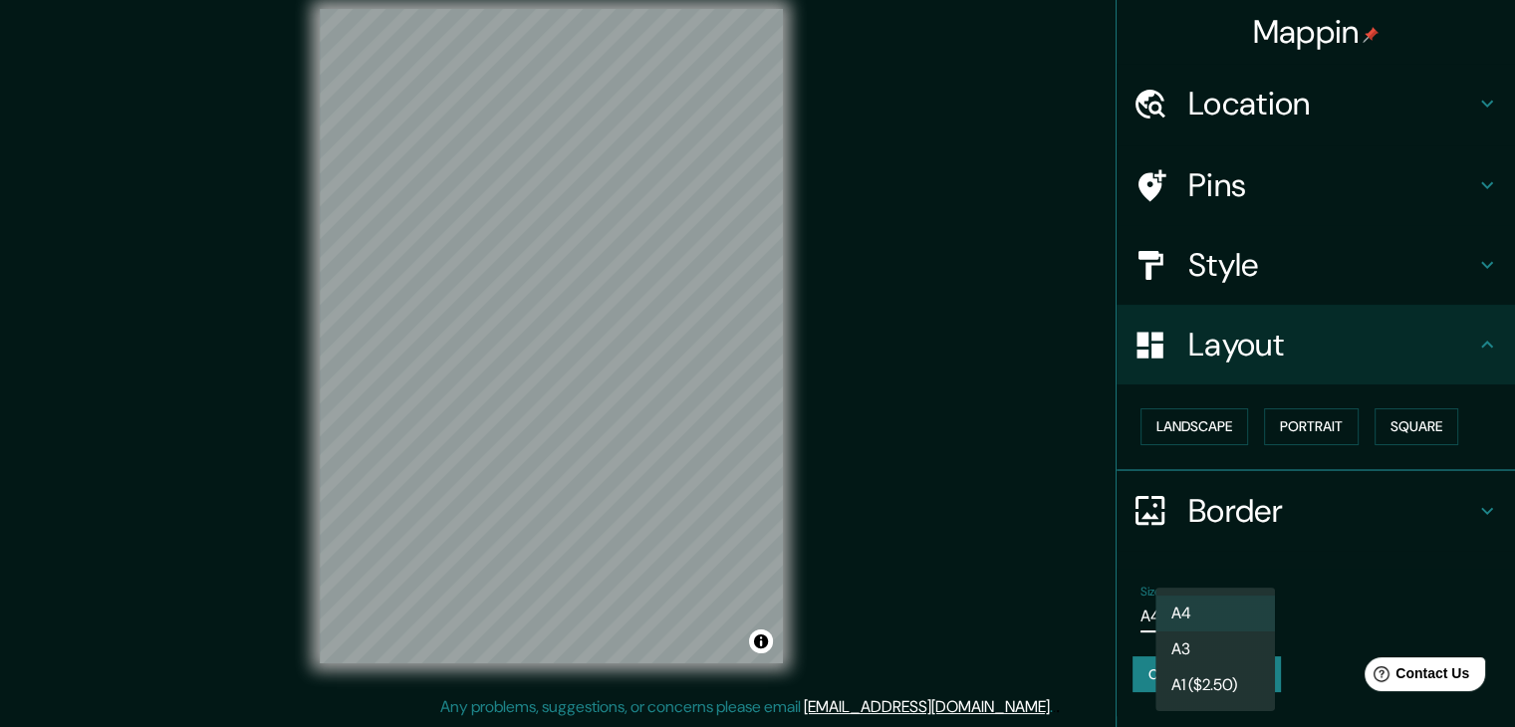
click at [1153, 622] on body "Mappin Location conjunto habitacional chabuca granda Conjunto Habitacional Serr…" at bounding box center [757, 340] width 1515 height 727
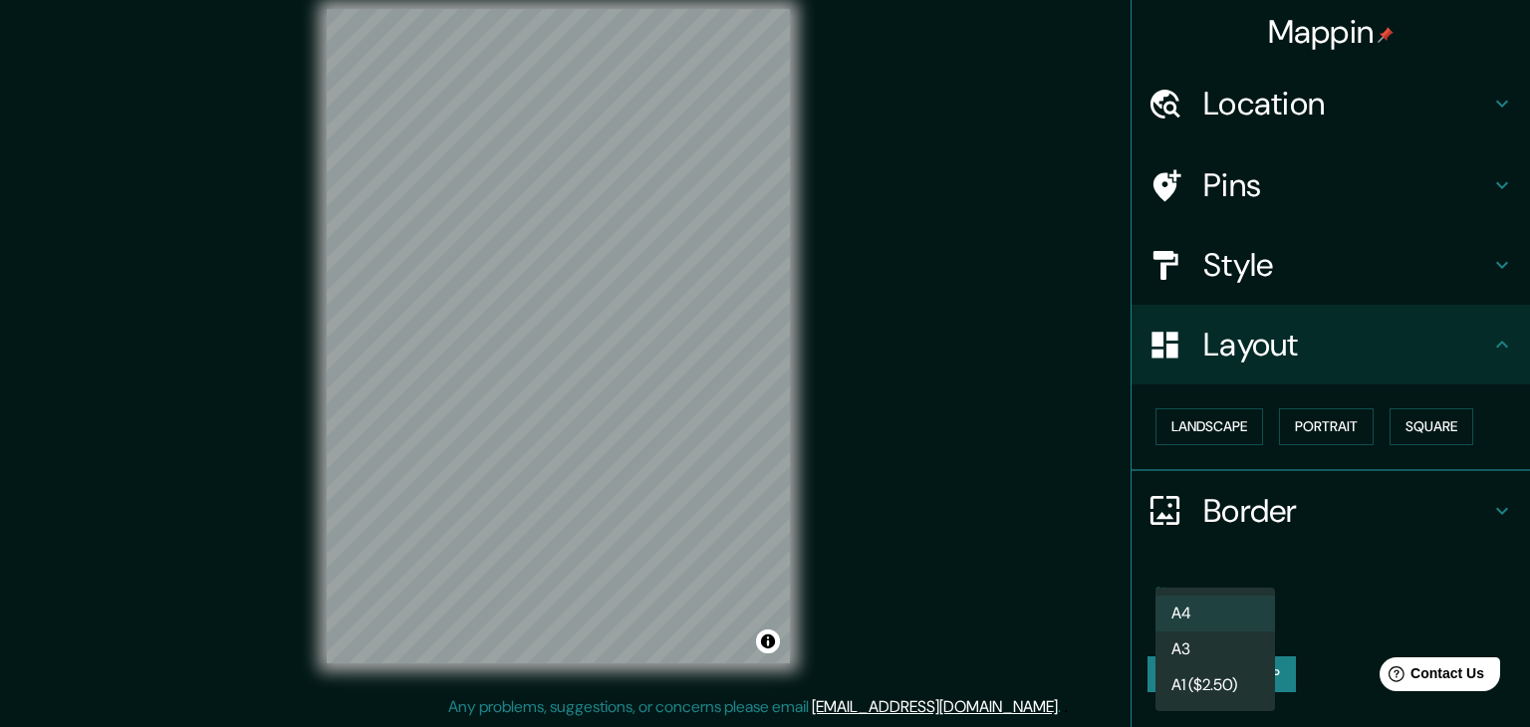
click at [1153, 652] on li "A3" at bounding box center [1216, 650] width 120 height 36
type input "a4"
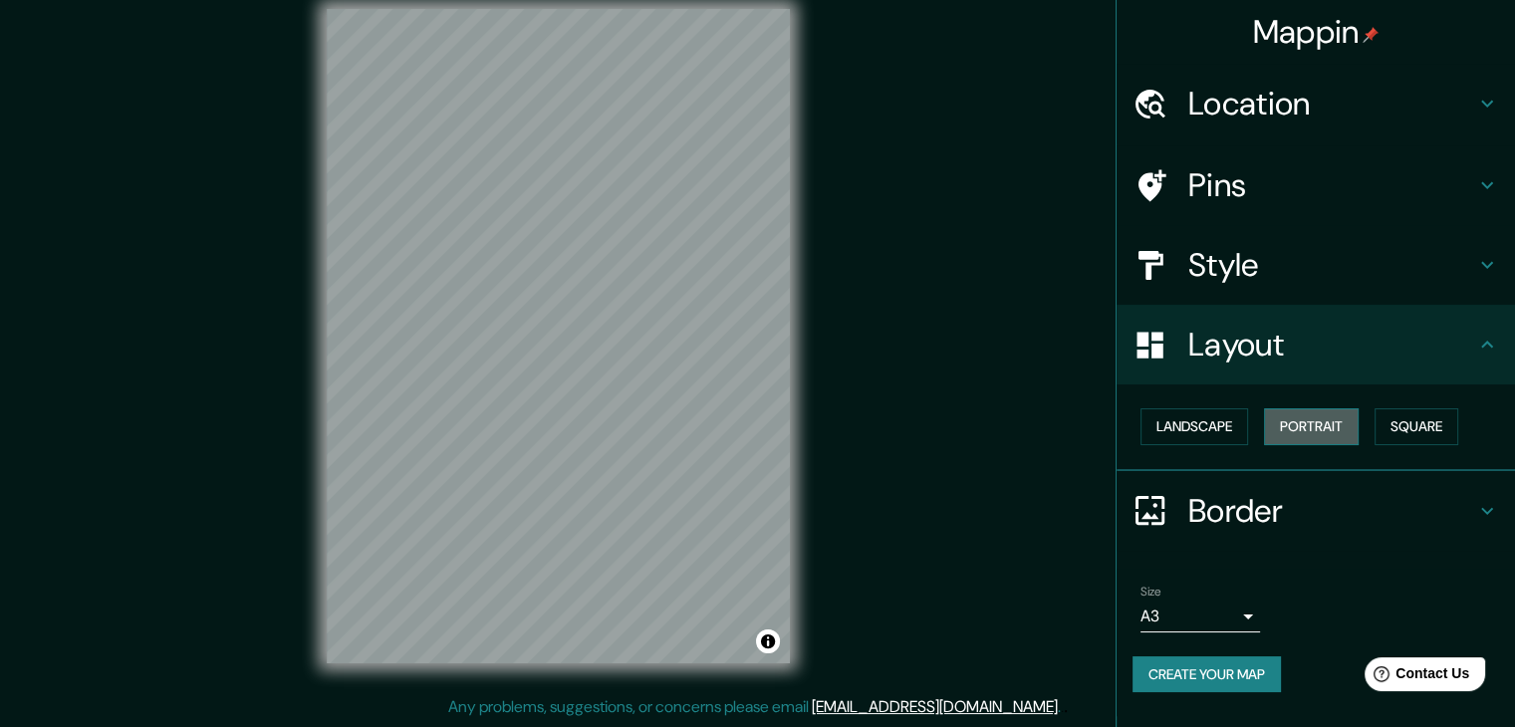
click at [1153, 423] on button "Portrait" at bounding box center [1311, 427] width 95 height 37
click at [1153, 424] on button "Square" at bounding box center [1417, 427] width 84 height 37
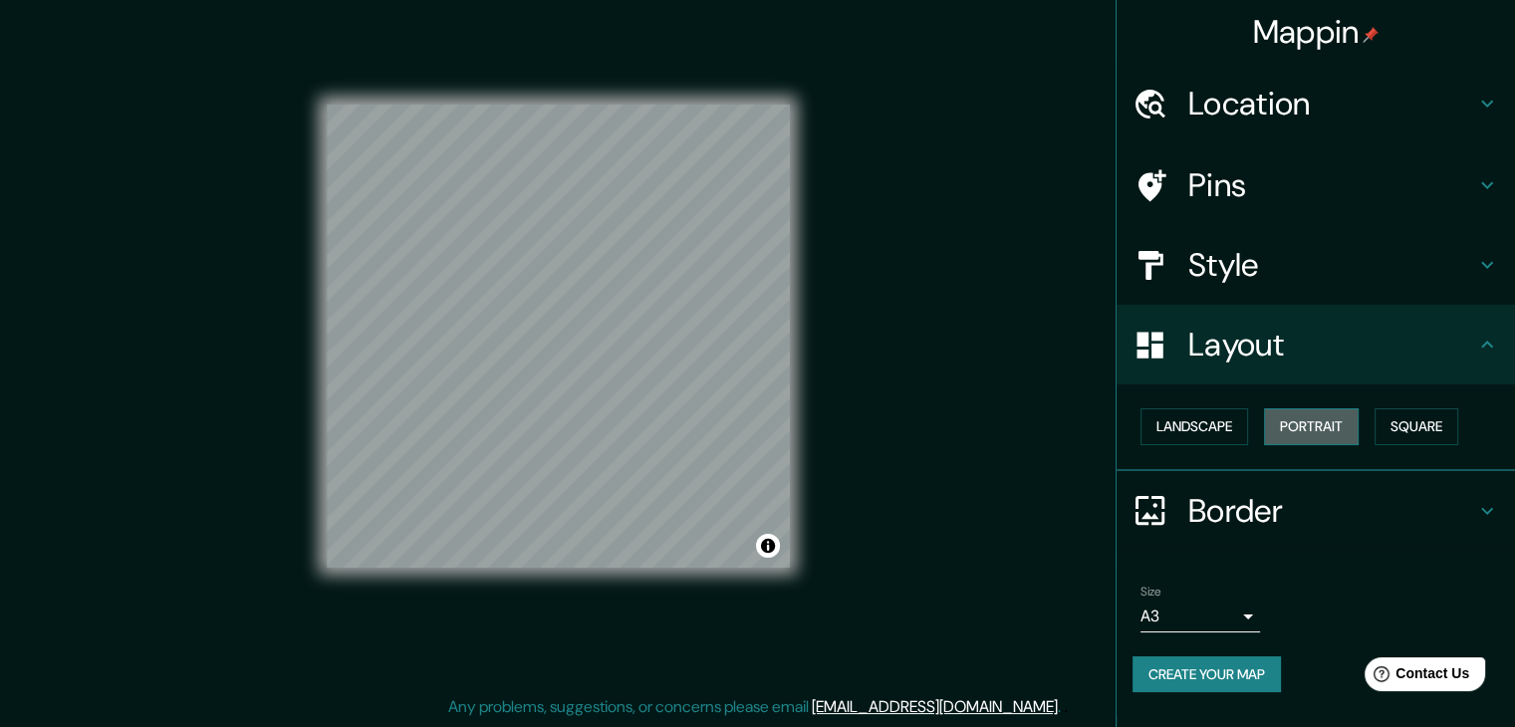
click at [1153, 429] on button "Portrait" at bounding box center [1311, 427] width 95 height 37
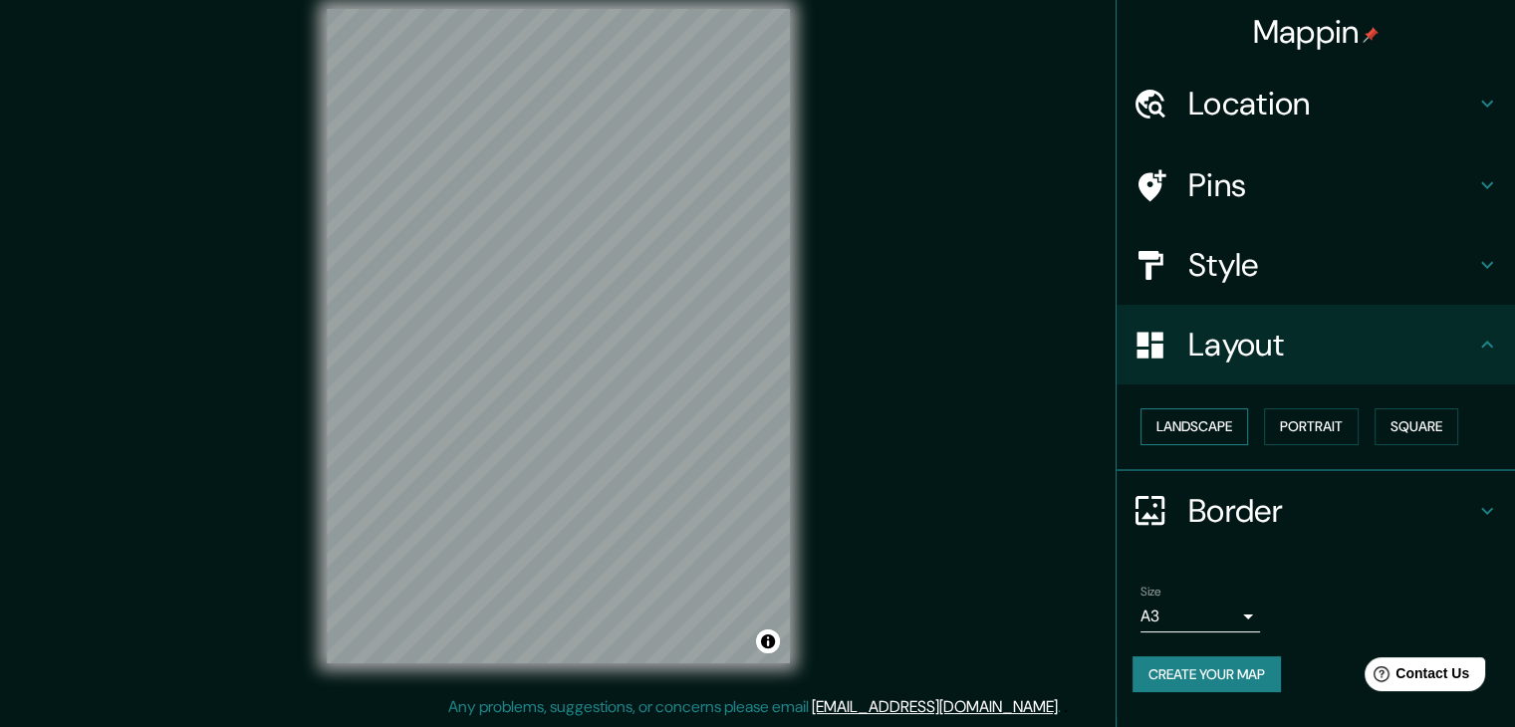
click at [1153, 430] on button "Landscape" at bounding box center [1195, 427] width 108 height 37
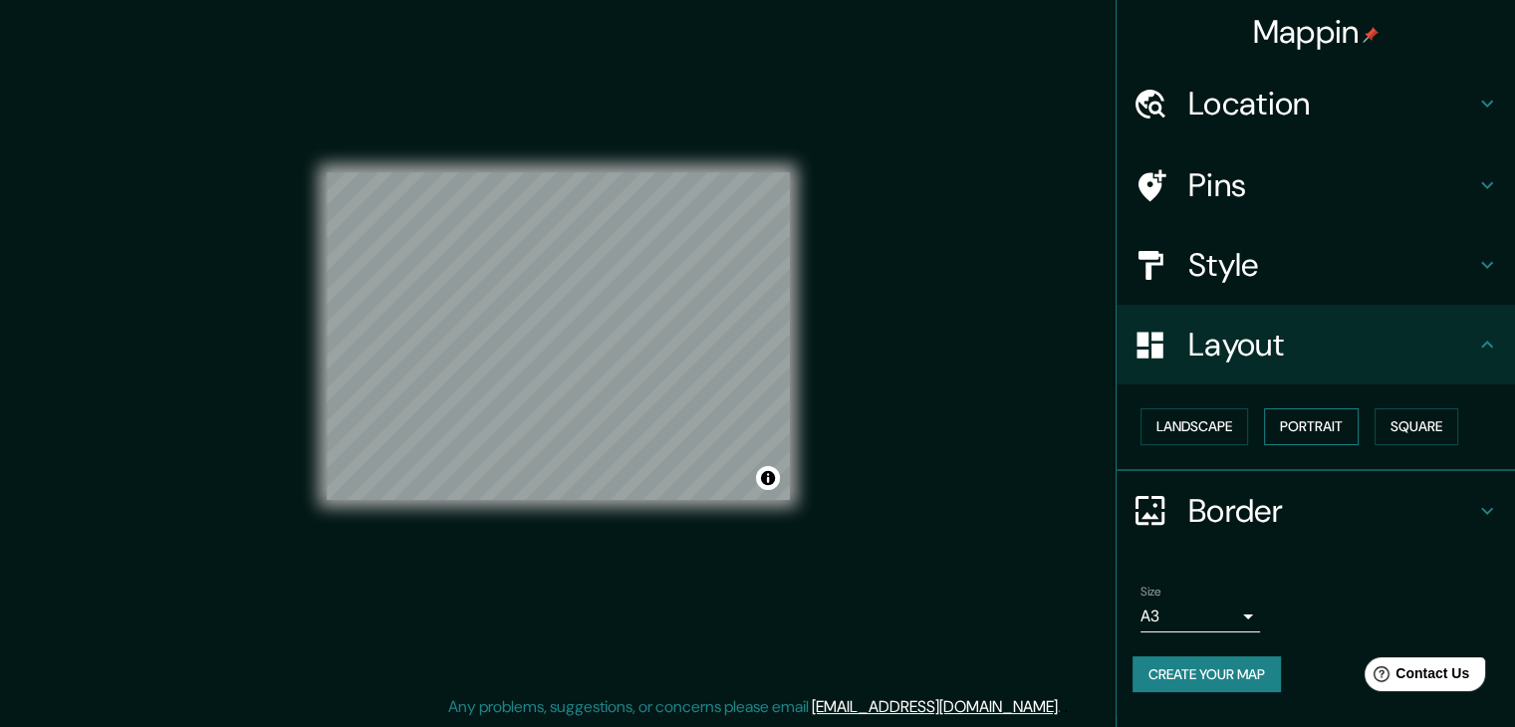
click at [1153, 432] on button "Portrait" at bounding box center [1311, 427] width 95 height 37
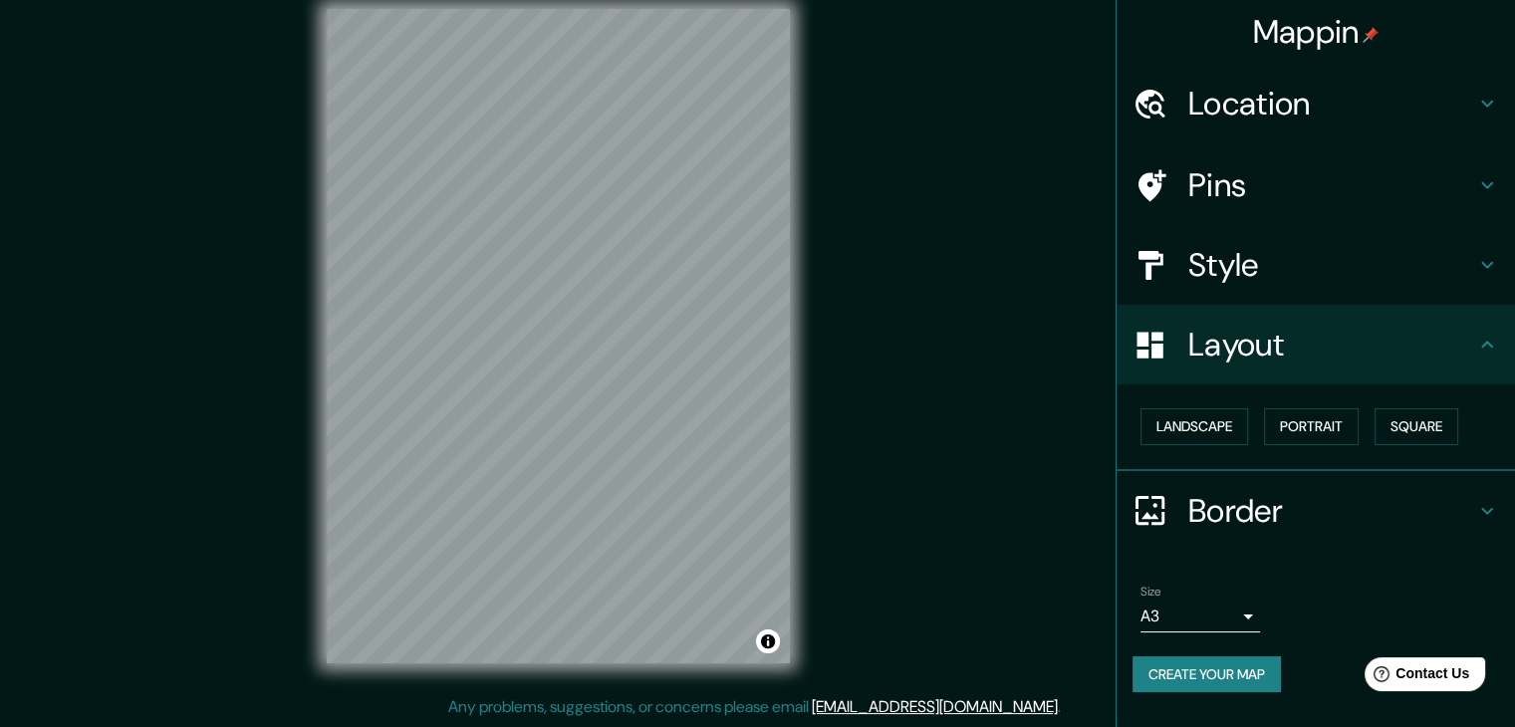
click at [1153, 674] on button "Create your map" at bounding box center [1207, 675] width 148 height 37
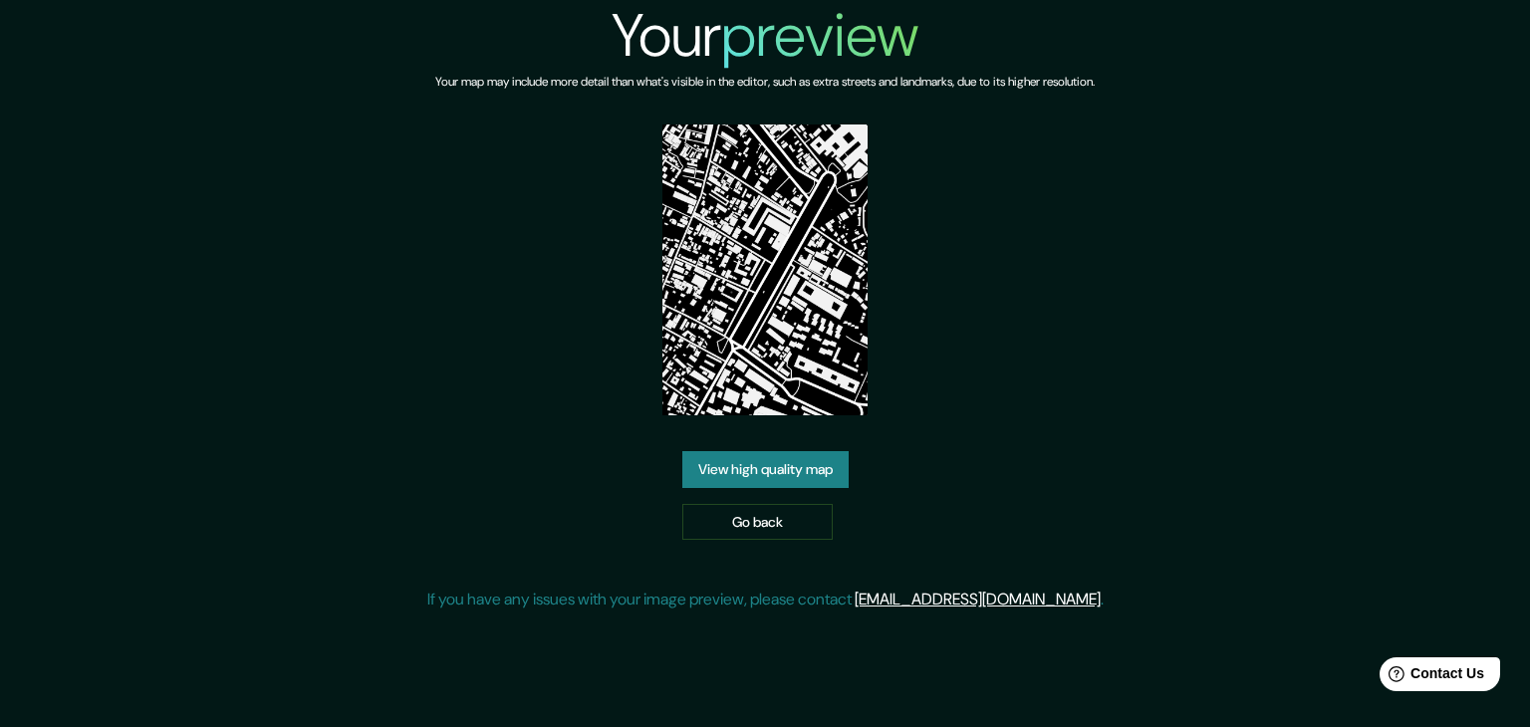
drag, startPoint x: 764, startPoint y: 344, endPoint x: 1140, endPoint y: 301, distance: 378.1
click at [1140, 301] on div "Your preview Your map may include more detail than what's visible in the editor…" at bounding box center [765, 314] width 1530 height 628
click at [791, 473] on link "View high quality map" at bounding box center [766, 469] width 166 height 37
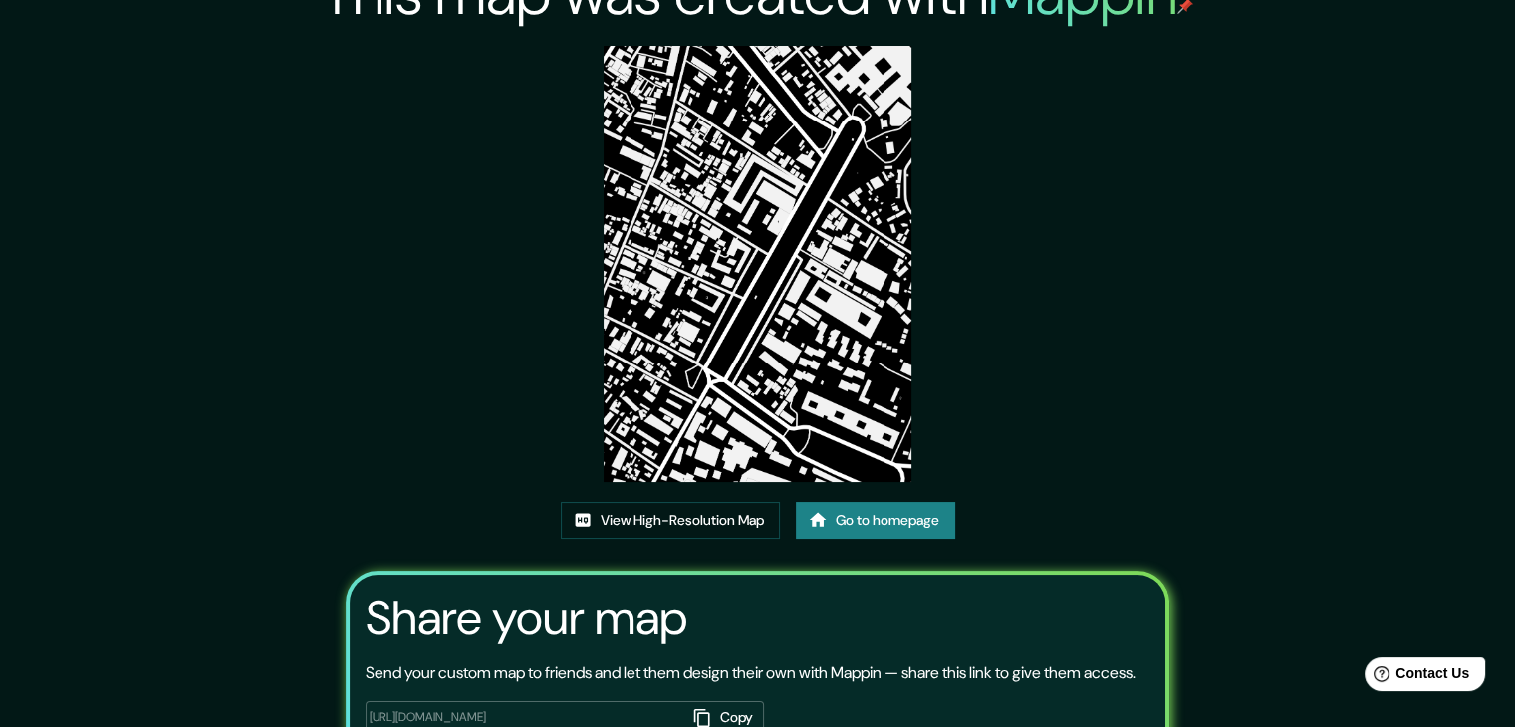
scroll to position [8, 0]
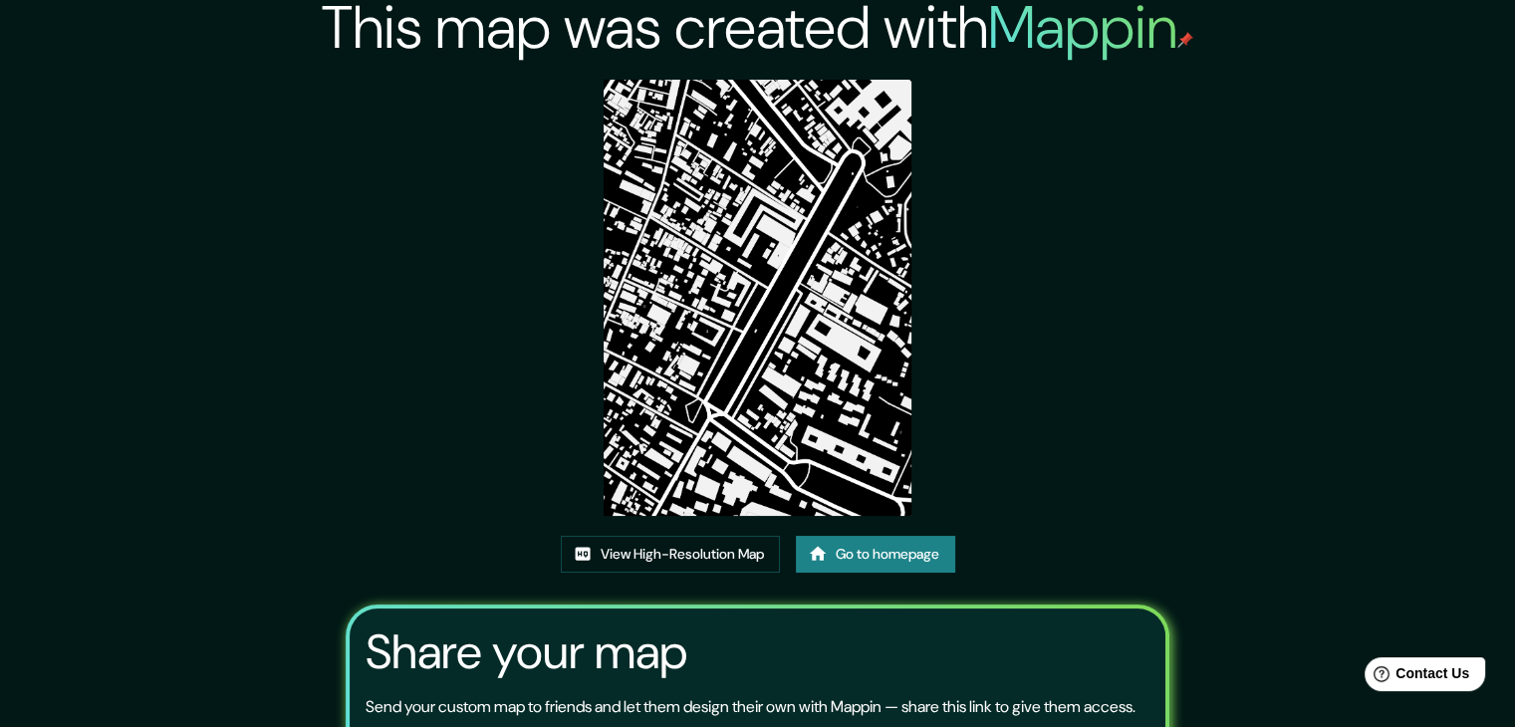
drag, startPoint x: 767, startPoint y: 401, endPoint x: 793, endPoint y: 326, distance: 79.1
click at [793, 326] on img at bounding box center [758, 298] width 309 height 436
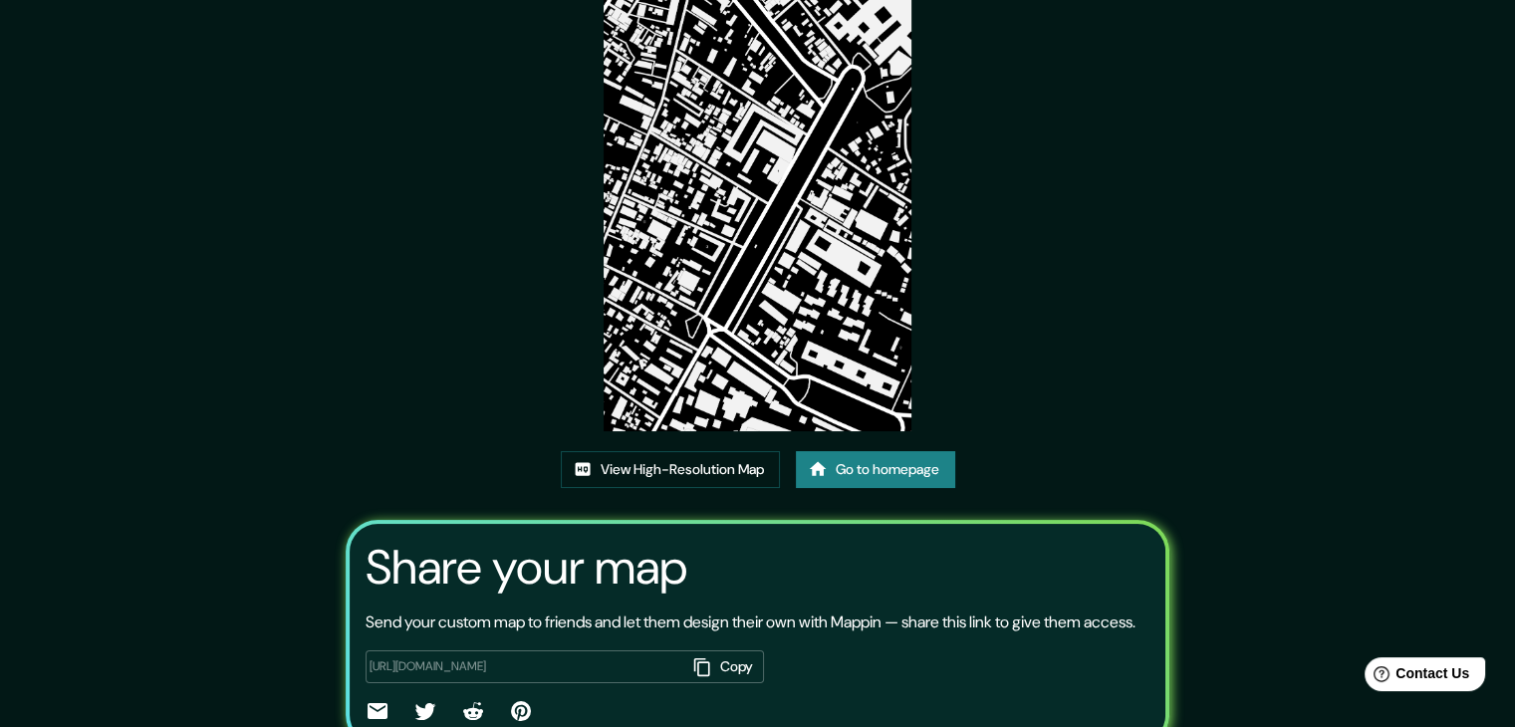
scroll to position [207, 0]
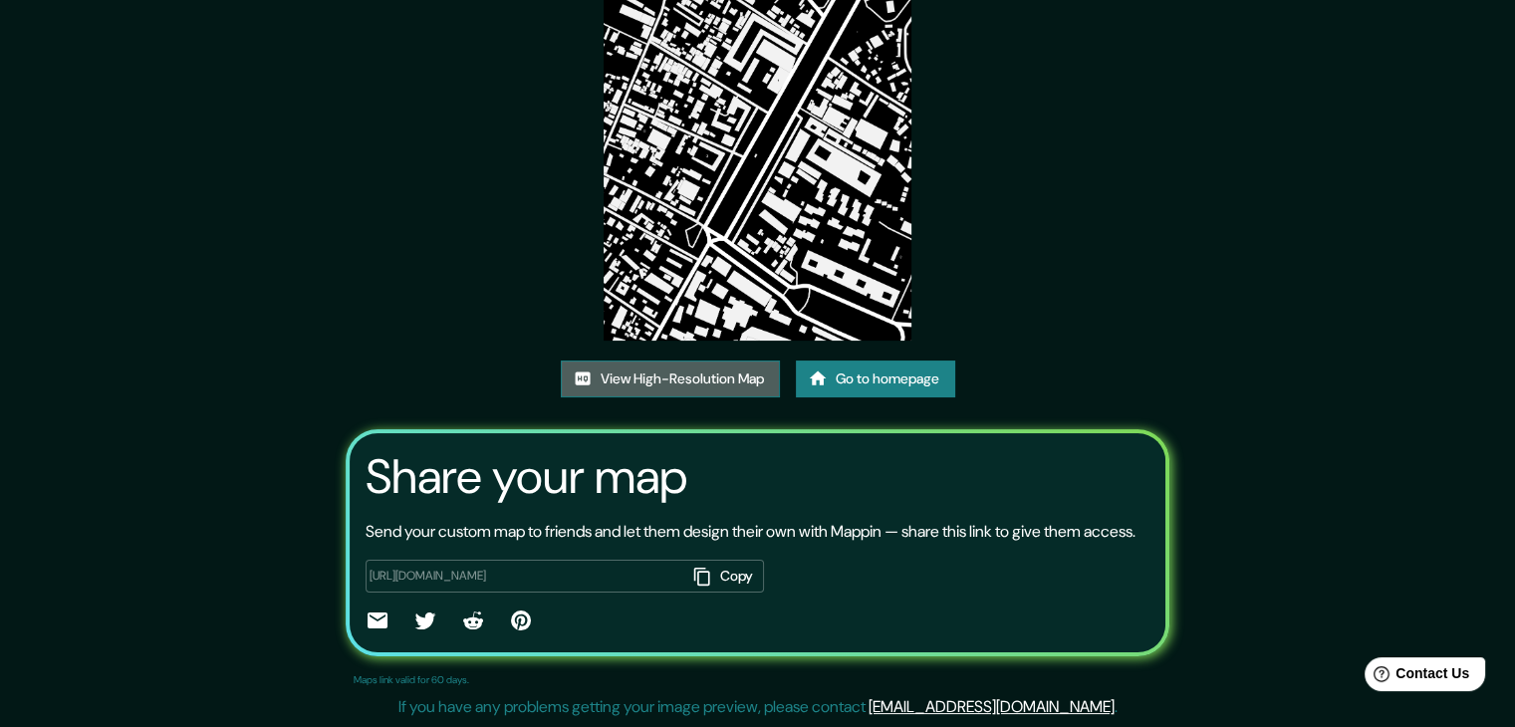
click at [676, 361] on link "View High-Resolution Map" at bounding box center [670, 379] width 219 height 37
